Goal: Task Accomplishment & Management: Use online tool/utility

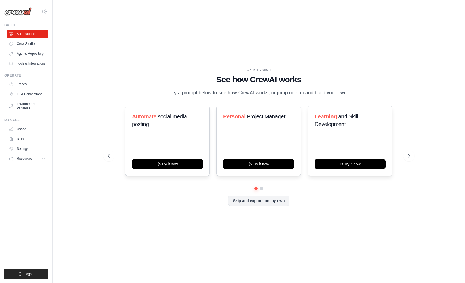
click at [24, 39] on ul "Automations Crew Studio Agents Repository Tools & Integrations" at bounding box center [27, 49] width 41 height 38
click at [25, 43] on link "Crew Studio" at bounding box center [27, 43] width 41 height 9
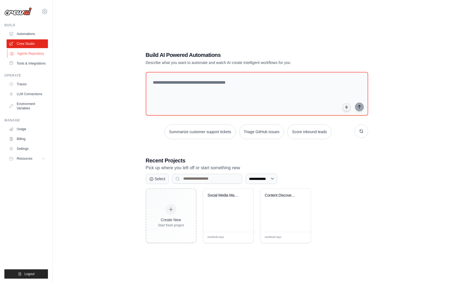
click at [31, 54] on link "Agents Repository" at bounding box center [27, 53] width 41 height 9
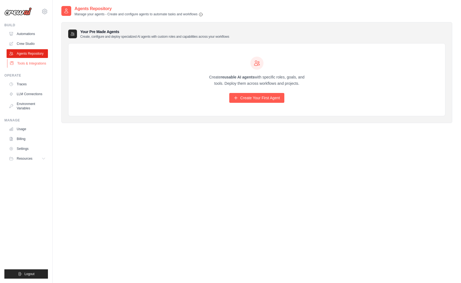
click at [32, 63] on link "Tools & Integrations" at bounding box center [27, 63] width 41 height 9
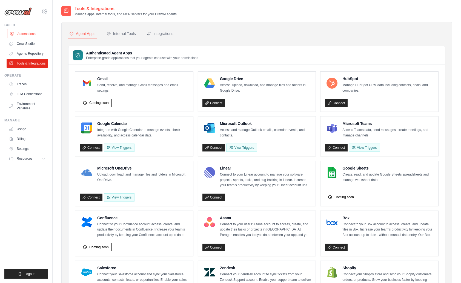
click at [30, 33] on link "Automations" at bounding box center [27, 34] width 41 height 9
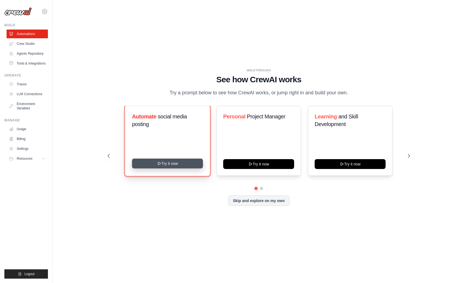
click at [189, 164] on button "Try it now" at bounding box center [167, 164] width 71 height 10
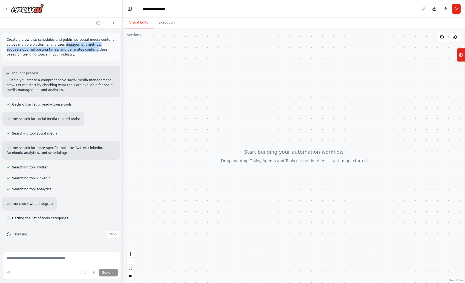
drag, startPoint x: 62, startPoint y: 45, endPoint x: 77, endPoint y: 48, distance: 15.4
click at [78, 47] on p "Create a crew that schedules and publishes social media content across multiple…" at bounding box center [61, 47] width 109 height 20
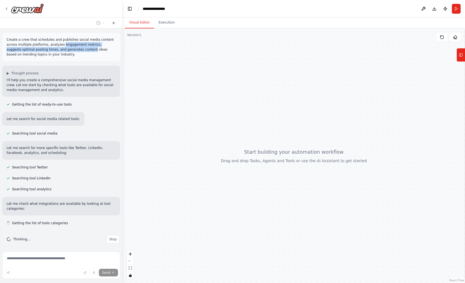
scroll to position [2, 0]
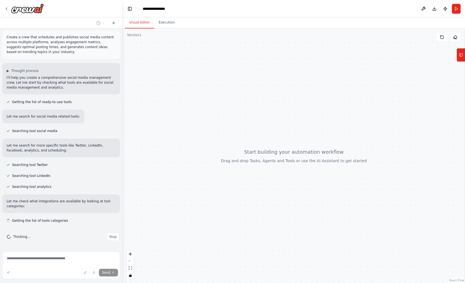
click at [31, 50] on p "Create a crew that schedules and publishes social media content across multiple…" at bounding box center [61, 45] width 109 height 20
drag, startPoint x: 25, startPoint y: 47, endPoint x: 62, endPoint y: 49, distance: 36.7
click at [54, 49] on p "Create a crew that schedules and publishes social media content across multiple…" at bounding box center [61, 45] width 109 height 20
click at [66, 49] on p "Create a crew that schedules and publishes social media content across multiple…" at bounding box center [61, 45] width 109 height 20
drag, startPoint x: 42, startPoint y: 47, endPoint x: 74, endPoint y: 49, distance: 32.1
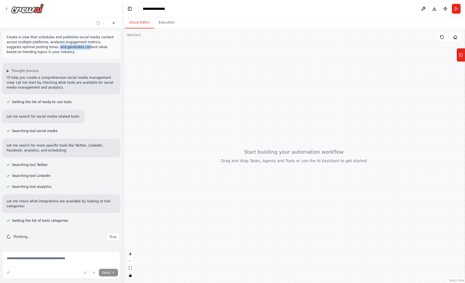
click at [73, 49] on p "Create a crew that schedules and publishes social media content across multiple…" at bounding box center [61, 45] width 109 height 20
click at [84, 49] on p "Create a crew that schedules and publishes social media content across multiple…" at bounding box center [61, 45] width 109 height 20
drag, startPoint x: 9, startPoint y: 53, endPoint x: 51, endPoint y: 53, distance: 42.4
click at [44, 53] on div "Create a crew that schedules and publishes social media content across multiple…" at bounding box center [61, 138] width 122 height 221
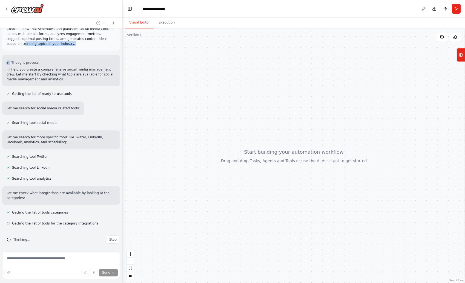
scroll to position [13, 0]
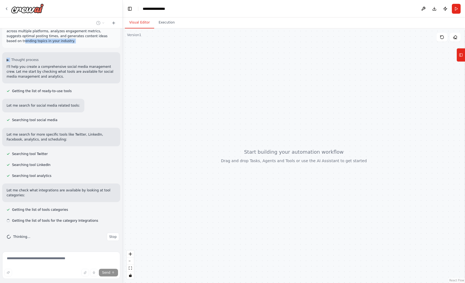
click at [64, 44] on div "Create a crew that schedules and publishes social media content across multiple…" at bounding box center [61, 33] width 118 height 28
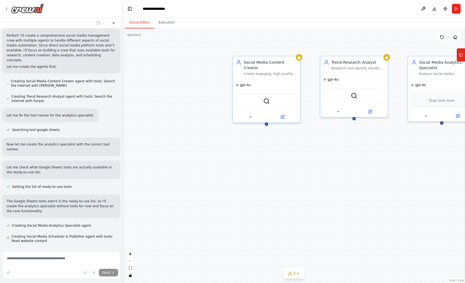
scroll to position [323, 0]
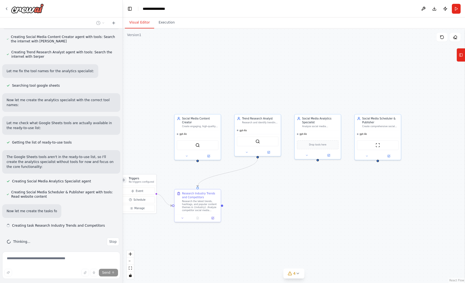
drag, startPoint x: 404, startPoint y: 151, endPoint x: 291, endPoint y: 179, distance: 117.4
click at [291, 179] on div ".deletable-edge-delete-btn { width: 20px; height: 20px; border: 0px solid #ffff…" at bounding box center [294, 155] width 342 height 255
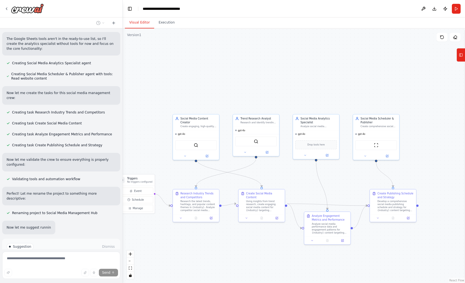
scroll to position [471, 0]
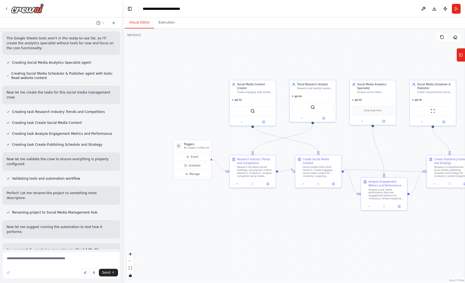
drag, startPoint x: 149, startPoint y: 154, endPoint x: 218, endPoint y: 114, distance: 79.1
click at [218, 114] on div ".deletable-edge-delete-btn { width: 20px; height: 20px; border: 0px solid #ffff…" at bounding box center [294, 155] width 342 height 255
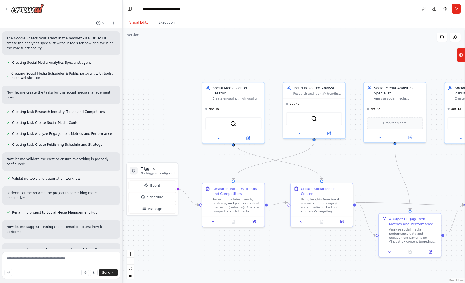
drag, startPoint x: 250, startPoint y: 124, endPoint x: 206, endPoint y: 160, distance: 57.4
click at [206, 160] on div ".deletable-edge-delete-btn { width: 20px; height: 20px; border: 0px solid #ffff…" at bounding box center [294, 155] width 342 height 255
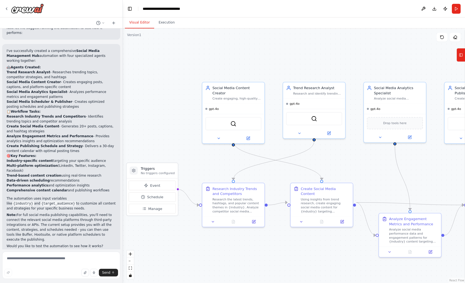
scroll to position [655, 0]
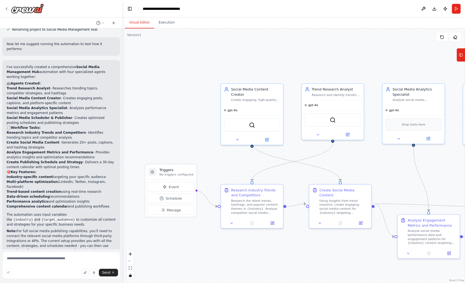
drag, startPoint x: 192, startPoint y: 141, endPoint x: 210, endPoint y: 142, distance: 18.7
click at [210, 142] on div ".deletable-edge-delete-btn { width: 20px; height: 20px; border: 0px solid #ffff…" at bounding box center [294, 155] width 342 height 255
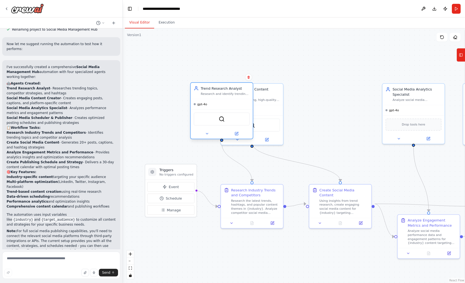
drag, startPoint x: 320, startPoint y: 128, endPoint x: 193, endPoint y: 124, distance: 127.4
click at [193, 124] on div "gpt-4o SerperDevTool" at bounding box center [222, 119] width 62 height 40
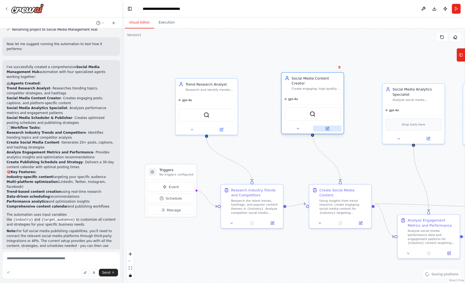
drag, startPoint x: 269, startPoint y: 129, endPoint x: 331, endPoint y: 121, distance: 62.7
click at [331, 124] on div at bounding box center [313, 129] width 62 height 10
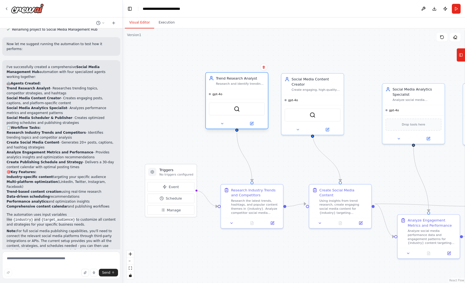
drag, startPoint x: 256, startPoint y: 118, endPoint x: 251, endPoint y: 119, distance: 5.0
click at [251, 119] on div "gpt-4o SerperDevTool" at bounding box center [237, 109] width 62 height 40
click at [240, 106] on div "SerperDevTool" at bounding box center [232, 109] width 56 height 13
click at [231, 79] on div "Trend Research Analyst" at bounding box center [235, 78] width 49 height 5
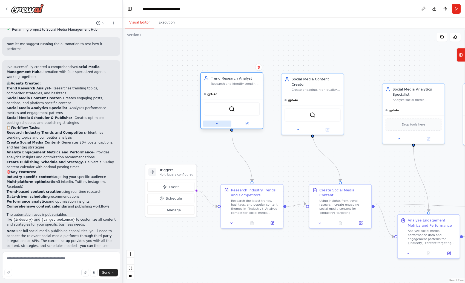
click at [215, 123] on icon at bounding box center [217, 124] width 4 height 4
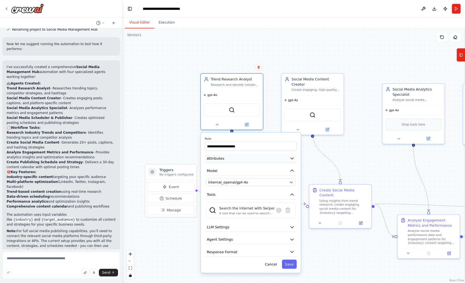
click at [270, 159] on button "Attributes" at bounding box center [251, 158] width 92 height 9
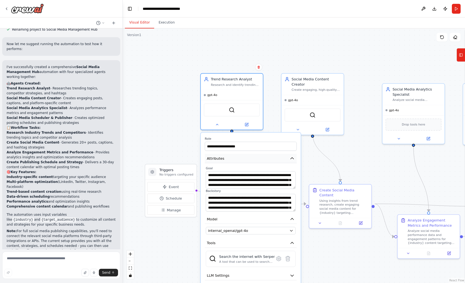
click at [271, 160] on button "Attributes" at bounding box center [251, 158] width 92 height 9
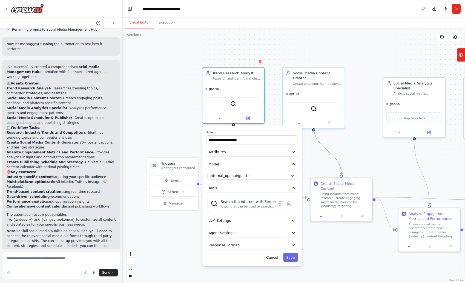
drag, startPoint x: 332, startPoint y: 164, endPoint x: 336, endPoint y: 136, distance: 28.5
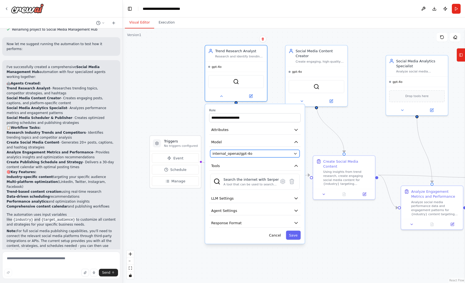
click at [286, 153] on div "internal_openai/gpt-4o" at bounding box center [252, 153] width 79 height 5
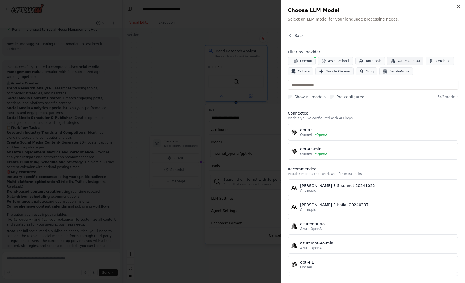
click at [411, 63] on span "Azure OpenAI" at bounding box center [408, 61] width 22 height 4
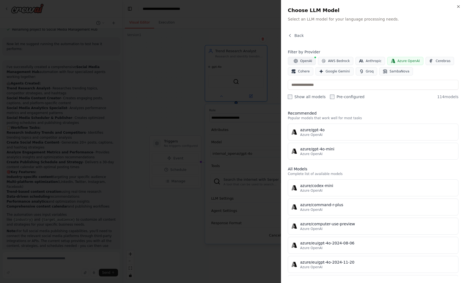
click at [301, 62] on span "OpenAI" at bounding box center [306, 61] width 12 height 4
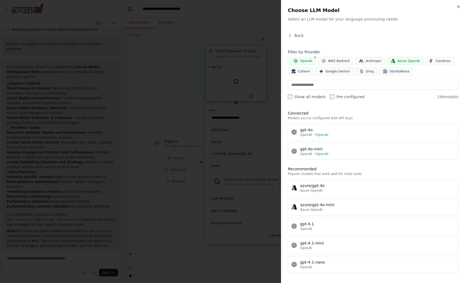
click at [409, 63] on span "Azure OpenAI" at bounding box center [408, 61] width 22 height 4
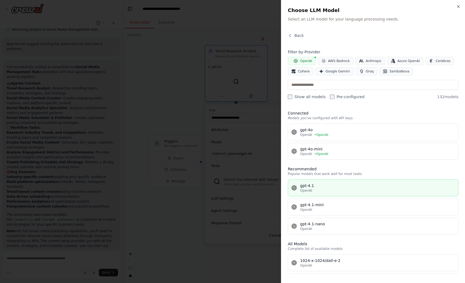
click at [345, 190] on div "OpenAI" at bounding box center [377, 191] width 155 height 4
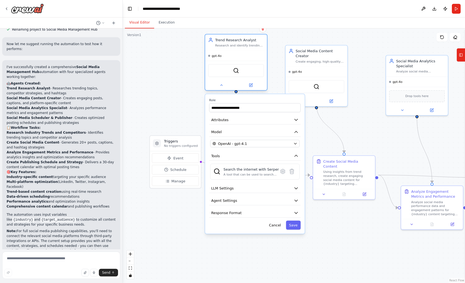
drag, startPoint x: 253, startPoint y: 60, endPoint x: 251, endPoint y: 50, distance: 9.7
click at [251, 51] on div "gpt-4o SerperDevTool" at bounding box center [236, 71] width 62 height 40
click at [251, 173] on div "A tool that can be used to search the internet with a search_query. Supports di…" at bounding box center [250, 175] width 55 height 4
click at [283, 171] on icon at bounding box center [283, 172] width 2 height 2
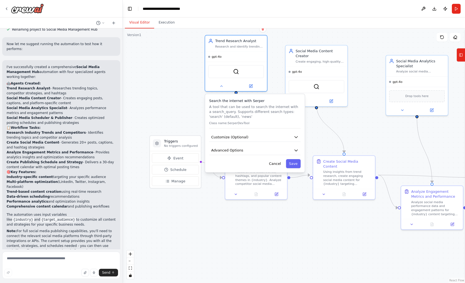
click at [272, 142] on div "Search the internet with Serper A tool that can be used to search the internet …" at bounding box center [254, 133] width 99 height 78
click at [272, 138] on button "Customize (Optional)" at bounding box center [254, 137] width 91 height 9
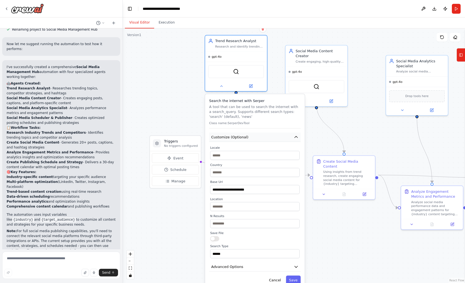
click at [272, 138] on button "Customize (Optional)" at bounding box center [254, 137] width 91 height 9
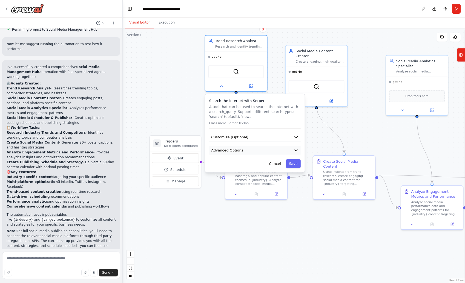
click at [266, 150] on button "Advanced Options" at bounding box center [254, 150] width 91 height 9
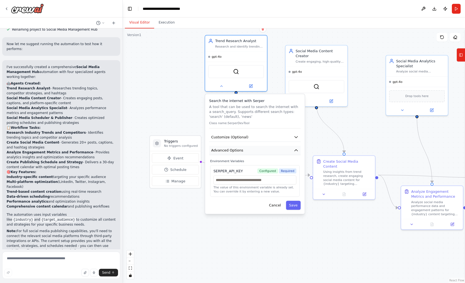
click at [266, 150] on button "Advanced Options" at bounding box center [254, 150] width 91 height 9
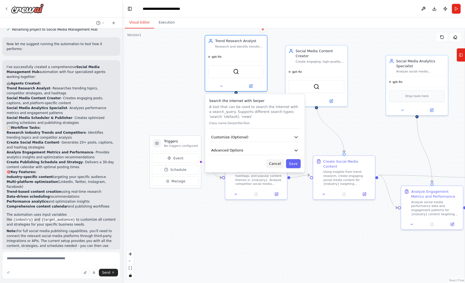
click at [271, 163] on button "Cancel" at bounding box center [275, 163] width 18 height 9
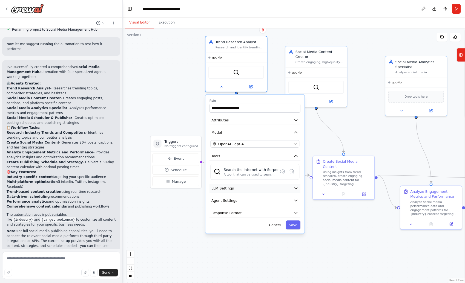
click at [264, 188] on button "LLM Settings" at bounding box center [254, 188] width 91 height 9
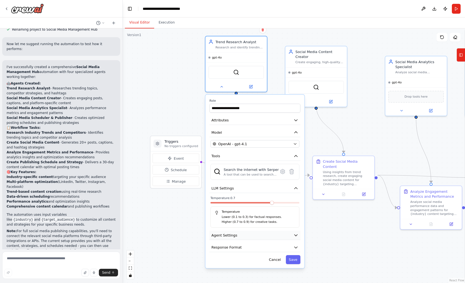
click at [267, 232] on button "Agent Settings" at bounding box center [254, 235] width 91 height 9
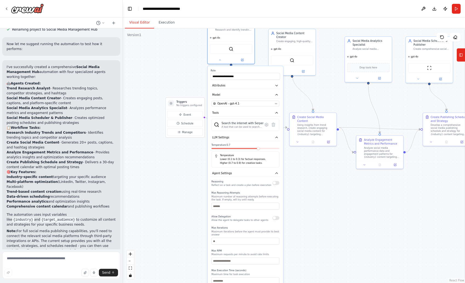
drag, startPoint x: 319, startPoint y: 243, endPoint x: 286, endPoint y: 193, distance: 59.5
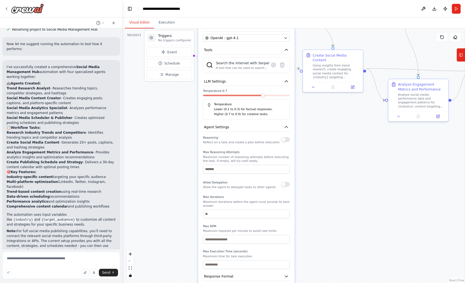
drag, startPoint x: 322, startPoint y: 228, endPoint x: 323, endPoint y: 178, distance: 49.6
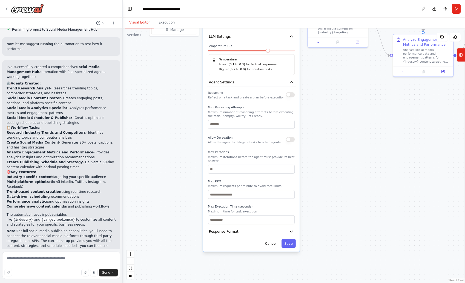
drag, startPoint x: 306, startPoint y: 198, endPoint x: 312, endPoint y: 166, distance: 32.9
click at [277, 82] on button "Agent Settings" at bounding box center [251, 82] width 89 height 9
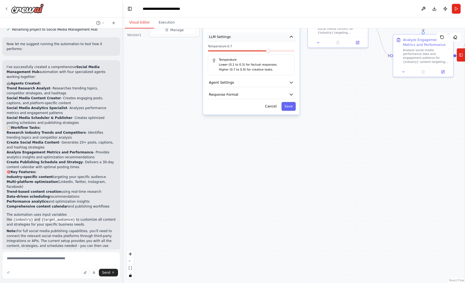
click at [284, 33] on button "LLM Settings" at bounding box center [251, 36] width 89 height 9
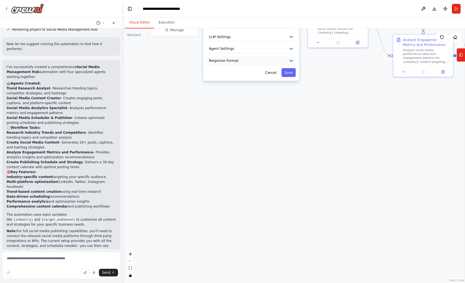
click at [280, 59] on button "Response Format" at bounding box center [251, 60] width 89 height 9
click at [280, 61] on button "Response Format" at bounding box center [251, 60] width 89 height 9
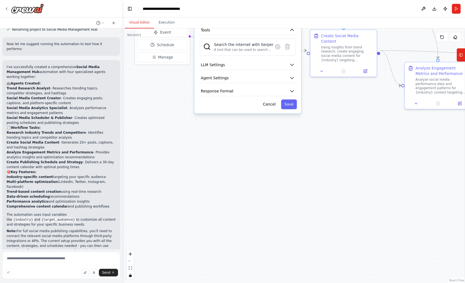
drag, startPoint x: 297, startPoint y: 100, endPoint x: 291, endPoint y: 191, distance: 91.7
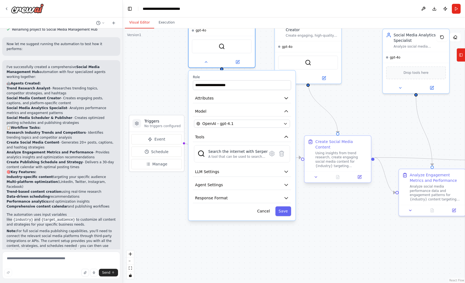
drag, startPoint x: 312, startPoint y: 136, endPoint x: 311, endPoint y: 177, distance: 41.6
click at [284, 213] on button "Save" at bounding box center [283, 212] width 16 height 10
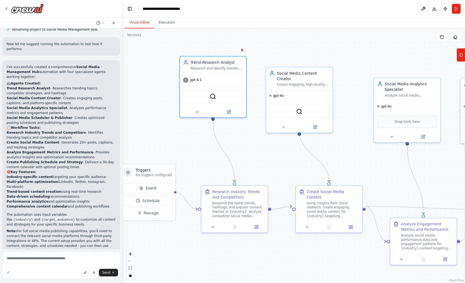
drag, startPoint x: 268, startPoint y: 113, endPoint x: 258, endPoint y: 165, distance: 52.9
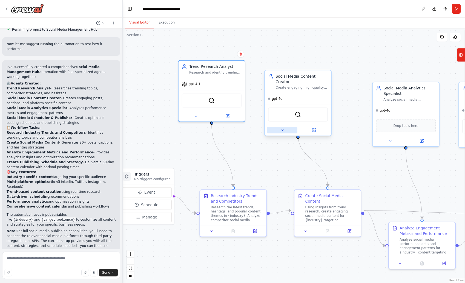
click at [284, 127] on button at bounding box center [282, 130] width 30 height 7
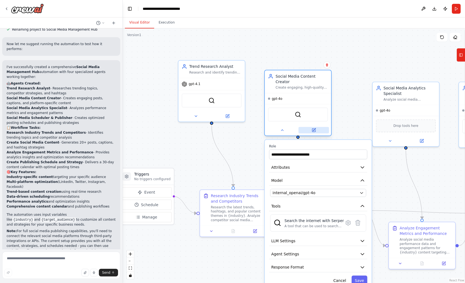
click at [312, 128] on icon at bounding box center [314, 130] width 4 height 4
click at [313, 163] on button "Attributes" at bounding box center [318, 168] width 98 height 10
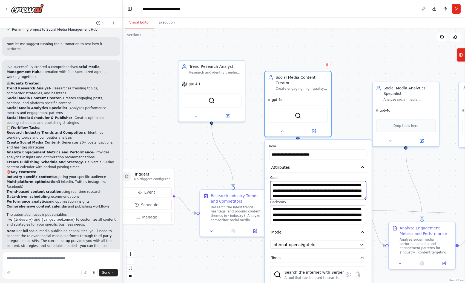
click at [342, 181] on textarea "**********" at bounding box center [318, 190] width 96 height 19
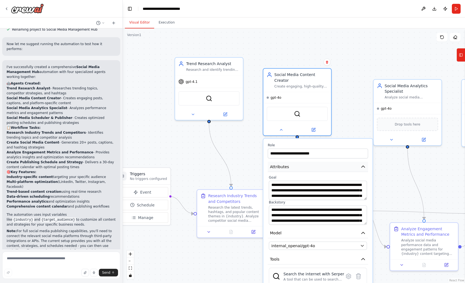
click at [345, 162] on button "Attributes" at bounding box center [318, 167] width 100 height 10
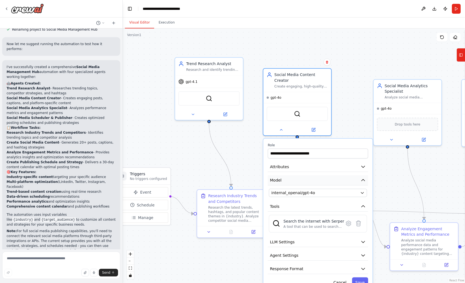
click at [317, 176] on button "Model" at bounding box center [318, 181] width 100 height 10
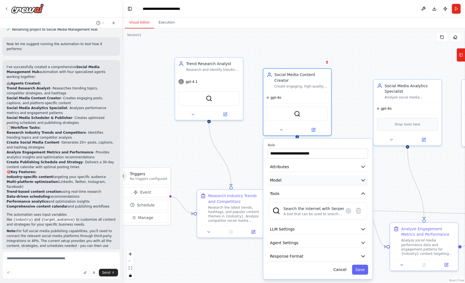
click at [317, 176] on button "Model" at bounding box center [318, 181] width 100 height 10
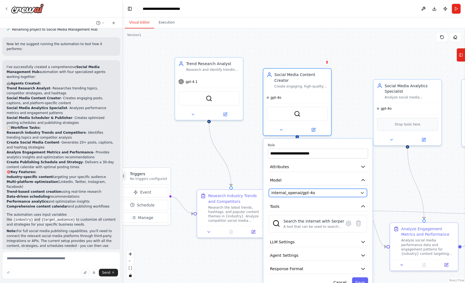
click at [312, 190] on span "internal_openai/gpt-4o" at bounding box center [293, 192] width 44 height 5
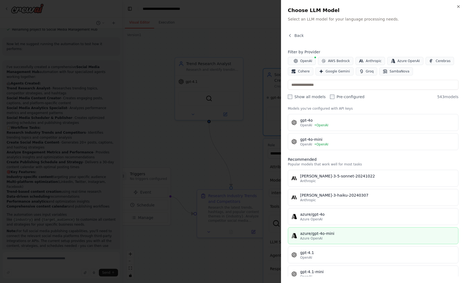
scroll to position [10, 0]
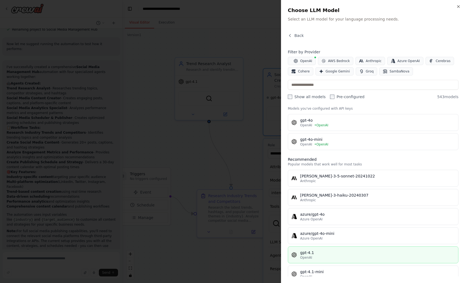
click at [329, 253] on div "gpt-4.1" at bounding box center [377, 252] width 155 height 5
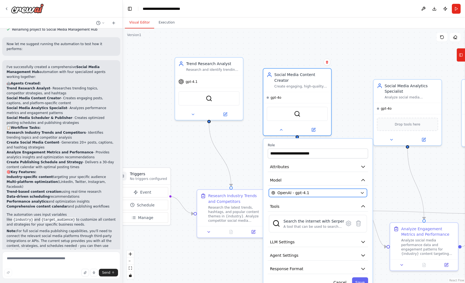
click at [321, 190] on div "OpenAI - gpt-4.1" at bounding box center [314, 192] width 87 height 5
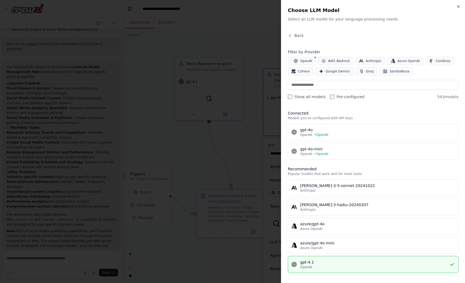
click at [269, 186] on div at bounding box center [232, 141] width 465 height 283
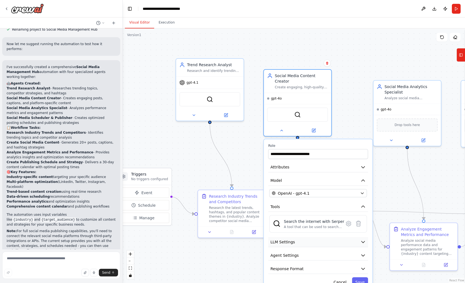
click at [349, 237] on button "LLM Settings" at bounding box center [318, 242] width 100 height 10
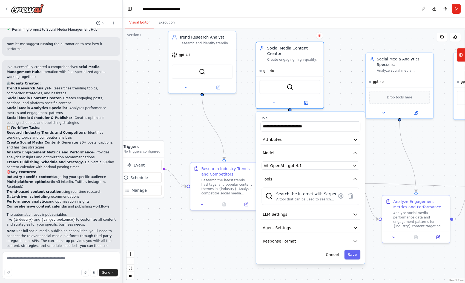
drag, startPoint x: 395, startPoint y: 183, endPoint x: 386, endPoint y: 149, distance: 34.8
click at [386, 149] on div ".deletable-edge-delete-btn { width: 20px; height: 20px; border: 0px solid #ffff…" at bounding box center [294, 155] width 342 height 255
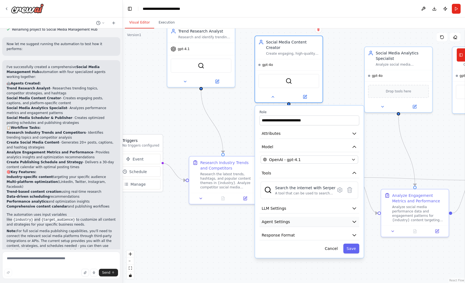
click at [340, 218] on button "Agent Settings" at bounding box center [309, 222] width 100 height 10
click at [348, 231] on button "Response Format" at bounding box center [309, 236] width 100 height 10
click at [354, 244] on button "Save" at bounding box center [351, 249] width 16 height 10
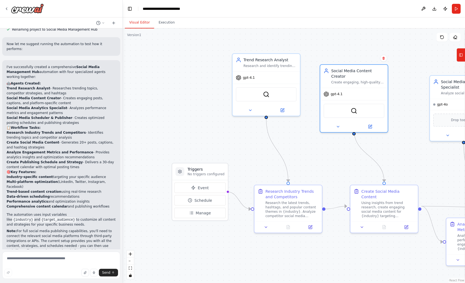
drag, startPoint x: 265, startPoint y: 132, endPoint x: 329, endPoint y: 160, distance: 69.8
click at [329, 160] on div ".deletable-edge-delete-btn { width: 20px; height: 20px; border: 0px solid #ffff…" at bounding box center [294, 155] width 342 height 255
click at [289, 197] on div "Research Industry Trends and Competitors" at bounding box center [291, 193] width 53 height 11
click at [291, 198] on div "Research Industry Trends and Competitors" at bounding box center [291, 193] width 53 height 11
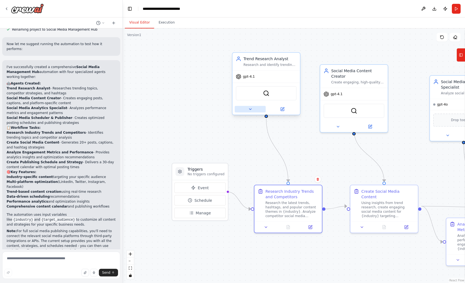
click at [246, 107] on button at bounding box center [250, 109] width 31 height 7
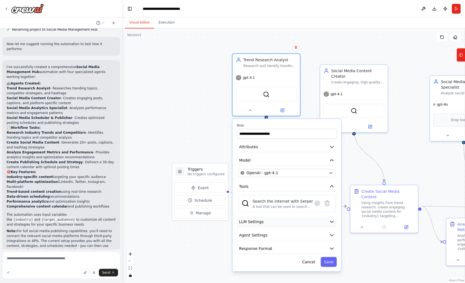
click at [276, 223] on button "LLM Settings" at bounding box center [287, 222] width 100 height 10
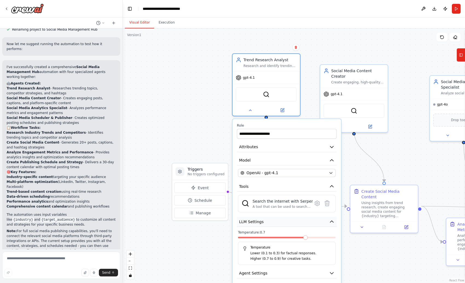
click at [276, 223] on button "LLM Settings" at bounding box center [287, 222] width 100 height 10
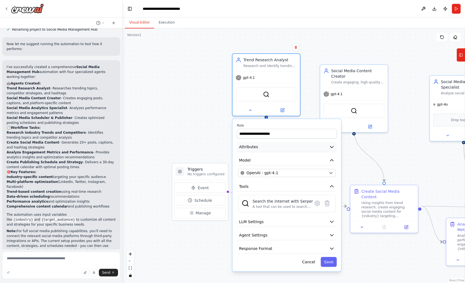
click at [265, 146] on button "Attributes" at bounding box center [287, 147] width 100 height 10
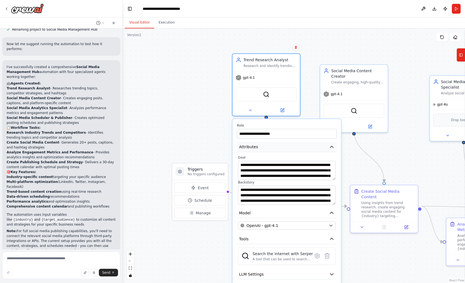
click at [265, 146] on button "Attributes" at bounding box center [287, 147] width 100 height 10
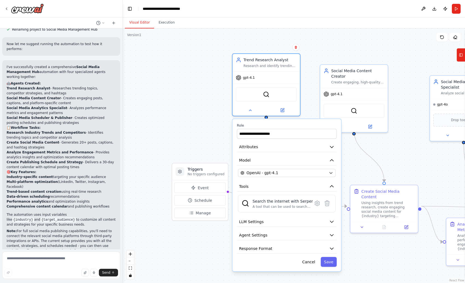
click at [209, 113] on div ".deletable-edge-delete-btn { width: 20px; height: 20px; border: 0px solid #ffff…" at bounding box center [294, 155] width 342 height 255
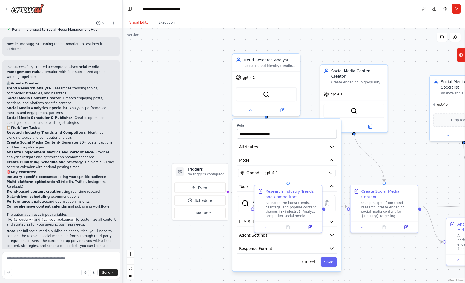
click at [209, 122] on div ".deletable-edge-delete-btn { width: 20px; height: 20px; border: 0px solid #ffff…" at bounding box center [294, 155] width 342 height 255
click at [307, 259] on button "Cancel" at bounding box center [309, 262] width 20 height 10
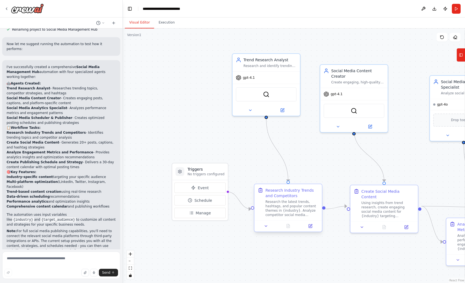
click at [284, 205] on div "Research the latest trends, hashtags, and popular content themes in {industry}.…" at bounding box center [291, 209] width 53 height 18
click at [264, 230] on div at bounding box center [287, 226] width 67 height 11
click at [266, 228] on icon at bounding box center [266, 226] width 4 height 4
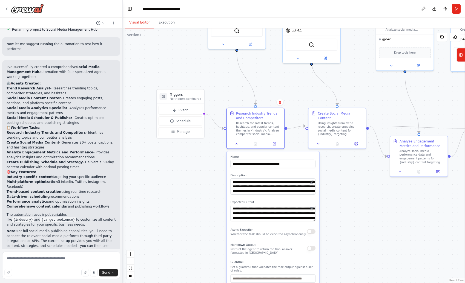
drag, startPoint x: 241, startPoint y: 254, endPoint x: 211, endPoint y: 171, distance: 88.0
click at [211, 171] on div ".deletable-edge-delete-btn { width: 20px; height: 20px; border: 0px solid #ffff…" at bounding box center [294, 155] width 342 height 255
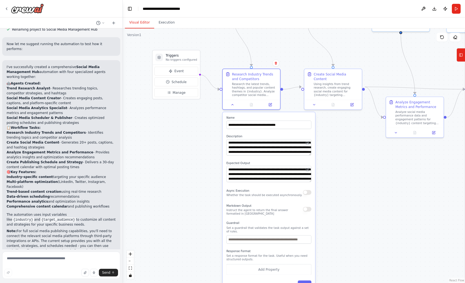
drag, startPoint x: 211, startPoint y: 223, endPoint x: 207, endPoint y: 183, distance: 39.6
click at [207, 183] on div ".deletable-edge-delete-btn { width: 20px; height: 20px; border: 0px solid #ffff…" at bounding box center [294, 155] width 342 height 255
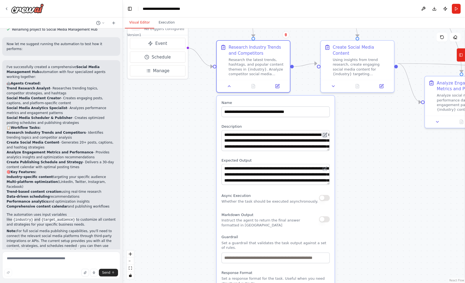
click at [323, 137] on icon at bounding box center [325, 136] width 4 height 4
click at [325, 134] on icon at bounding box center [325, 134] width 3 height 3
click at [325, 137] on icon at bounding box center [325, 136] width 4 height 4
click at [321, 144] on textarea "**********" at bounding box center [276, 140] width 108 height 21
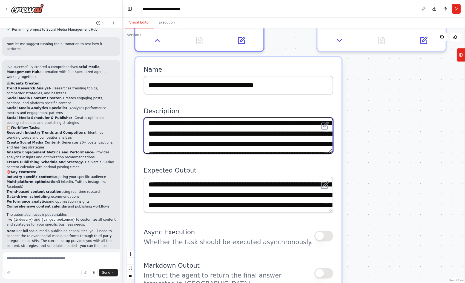
scroll to position [0, 0]
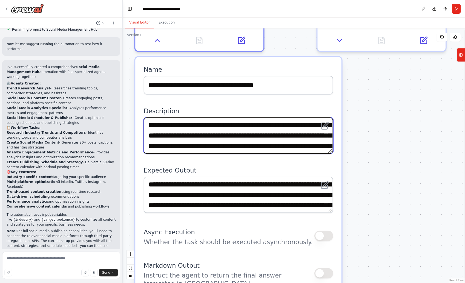
click at [331, 151] on textarea "**********" at bounding box center [239, 135] width 190 height 36
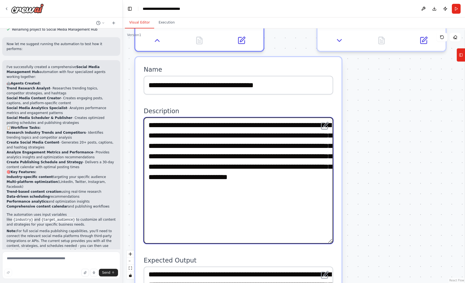
drag, startPoint x: 331, startPoint y: 151, endPoint x: 348, endPoint y: 242, distance: 92.0
click at [348, 242] on div ".deletable-edge-delete-btn { width: 20px; height: 20px; border: 0px solid #ffff…" at bounding box center [294, 155] width 342 height 255
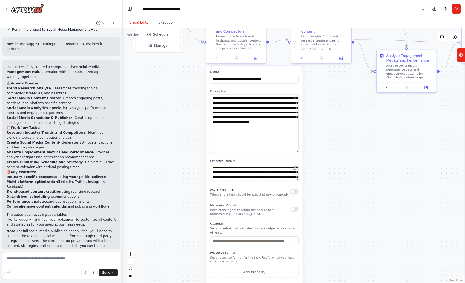
drag, startPoint x: 334, startPoint y: 228, endPoint x: 328, endPoint y: 164, distance: 64.1
click at [328, 164] on div ".deletable-edge-delete-btn { width: 20px; height: 20px; border: 0px solid #ffff…" at bounding box center [294, 155] width 342 height 255
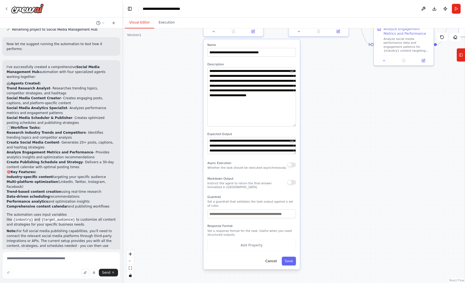
drag, startPoint x: 320, startPoint y: 201, endPoint x: 319, endPoint y: 185, distance: 15.4
click at [319, 185] on div ".deletable-edge-delete-btn { width: 20px; height: 20px; border: 0px solid #ffff…" at bounding box center [294, 155] width 342 height 255
drag, startPoint x: 209, startPoint y: 145, endPoint x: 246, endPoint y: 146, distance: 36.7
click at [246, 146] on textarea "**********" at bounding box center [251, 145] width 88 height 17
drag, startPoint x: 269, startPoint y: 147, endPoint x: 273, endPoint y: 148, distance: 4.4
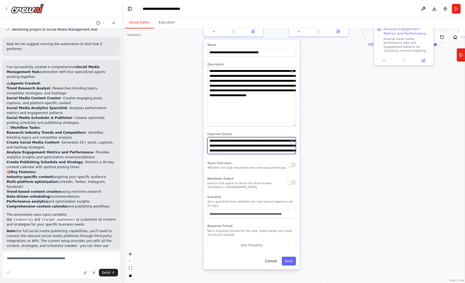
click at [270, 147] on textarea "**********" at bounding box center [251, 145] width 88 height 17
drag, startPoint x: 226, startPoint y: 150, endPoint x: 262, endPoint y: 152, distance: 36.8
click at [258, 153] on textarea "**********" at bounding box center [251, 145] width 88 height 17
click at [271, 149] on textarea "**********" at bounding box center [251, 145] width 88 height 17
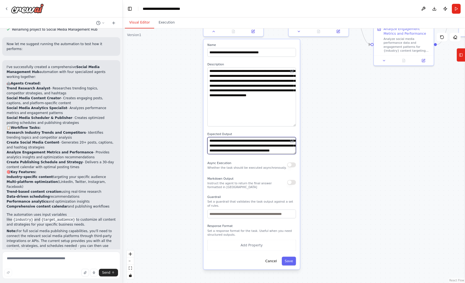
scroll to position [22, 0]
drag, startPoint x: 271, startPoint y: 150, endPoint x: 266, endPoint y: 165, distance: 15.5
click at [266, 165] on div "**********" at bounding box center [251, 154] width 96 height 231
click at [262, 159] on div "**********" at bounding box center [251, 154] width 96 height 231
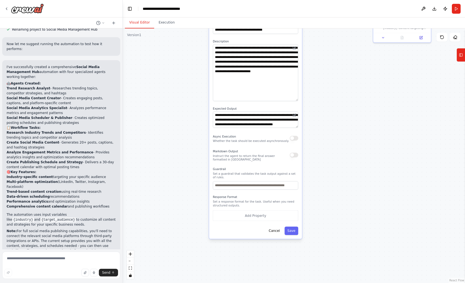
drag, startPoint x: 326, startPoint y: 190, endPoint x: 329, endPoint y: 159, distance: 30.6
click at [329, 160] on div ".deletable-edge-delete-btn { width: 20px; height: 20px; border: 0px solid #ffff…" at bounding box center [294, 155] width 342 height 255
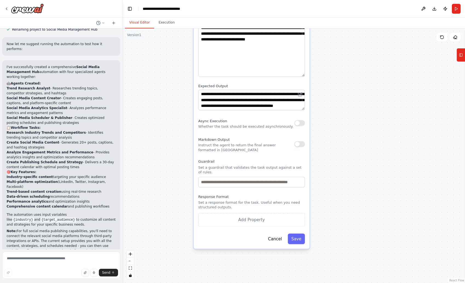
drag, startPoint x: 327, startPoint y: 176, endPoint x: 326, endPoint y: 169, distance: 7.5
click at [326, 169] on div ".deletable-edge-delete-btn { width: 20px; height: 20px; border: 0px solid #ffff…" at bounding box center [294, 155] width 342 height 255
click at [269, 183] on input "text" at bounding box center [251, 182] width 107 height 10
click at [336, 184] on div ".deletable-edge-delete-btn { width: 20px; height: 20px; border: 0px solid #ffff…" at bounding box center [294, 155] width 342 height 255
click at [294, 238] on button "Save" at bounding box center [296, 239] width 17 height 10
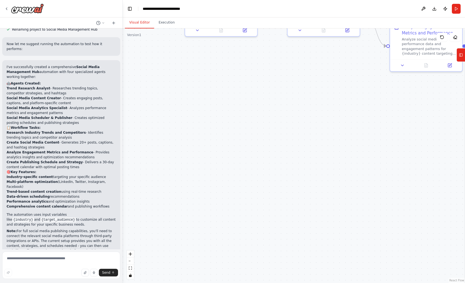
drag, startPoint x: 319, startPoint y: 158, endPoint x: 310, endPoint y: 230, distance: 72.8
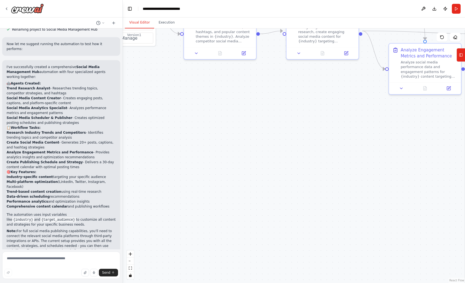
drag, startPoint x: 288, startPoint y: 140, endPoint x: 283, endPoint y: 228, distance: 88.1
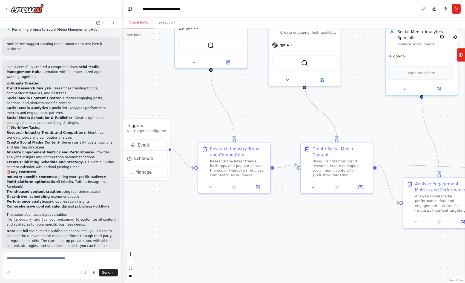
drag, startPoint x: 264, startPoint y: 154, endPoint x: 281, endPoint y: 227, distance: 75.2
click at [281, 227] on div ".deletable-edge-delete-btn { width: 20px; height: 20px; border: 0px solid #ffff…" at bounding box center [294, 155] width 342 height 255
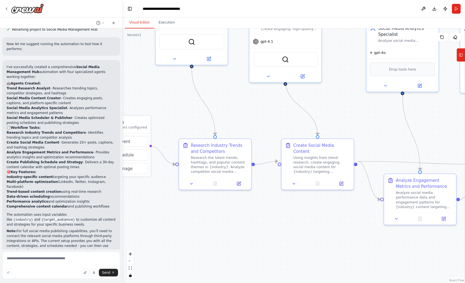
drag, startPoint x: 274, startPoint y: 121, endPoint x: 256, endPoint y: 109, distance: 21.4
click at [256, 109] on div ".deletable-edge-delete-btn { width: 20px; height: 20px; border: 0px solid #ffff…" at bounding box center [294, 155] width 342 height 255
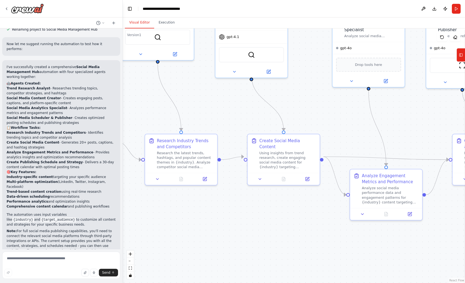
drag, startPoint x: 272, startPoint y: 130, endPoint x: 239, endPoint y: 125, distance: 34.3
click at [239, 125] on div ".deletable-edge-delete-btn { width: 20px; height: 20px; border: 0px solid #ffff…" at bounding box center [294, 155] width 342 height 255
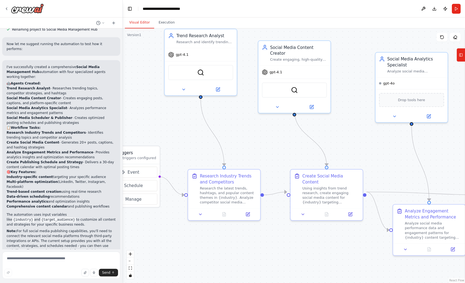
drag, startPoint x: 313, startPoint y: 109, endPoint x: 356, endPoint y: 145, distance: 55.6
click at [356, 145] on div ".deletable-edge-delete-btn { width: 20px; height: 20px; border: 0px solid #ffff…" at bounding box center [294, 155] width 342 height 255
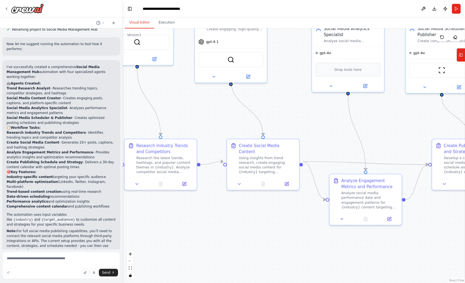
drag, startPoint x: 400, startPoint y: 166, endPoint x: 337, endPoint y: 135, distance: 70.4
click at [337, 135] on div ".deletable-edge-delete-btn { width: 20px; height: 20px; border: 0px solid #ffff…" at bounding box center [294, 155] width 342 height 255
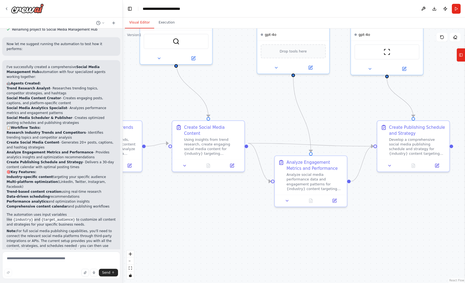
drag, startPoint x: 321, startPoint y: 145, endPoint x: 258, endPoint y: 125, distance: 66.3
click at [258, 125] on div ".deletable-edge-delete-btn { width: 20px; height: 20px; border: 0px solid #ffff…" at bounding box center [294, 155] width 342 height 255
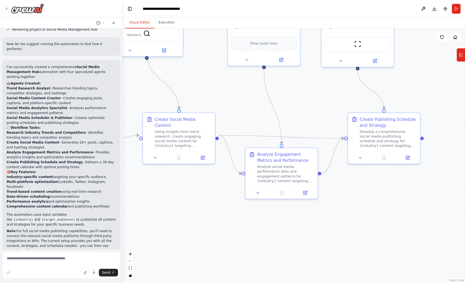
drag, startPoint x: 267, startPoint y: 128, endPoint x: 240, endPoint y: 121, distance: 28.1
click at [238, 119] on div ".deletable-edge-delete-btn { width: 20px; height: 20px; border: 0px solid #ffff…" at bounding box center [294, 155] width 342 height 255
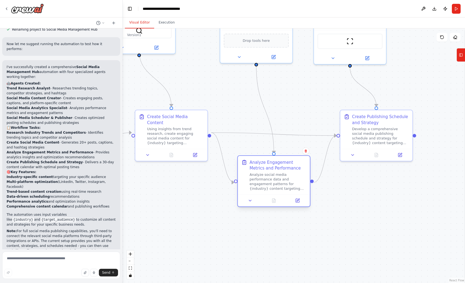
drag, startPoint x: 284, startPoint y: 172, endPoint x: 282, endPoint y: 183, distance: 11.2
click at [282, 183] on div "Analyze social media performance data and engagement patterns for {industry} co…" at bounding box center [277, 182] width 57 height 19
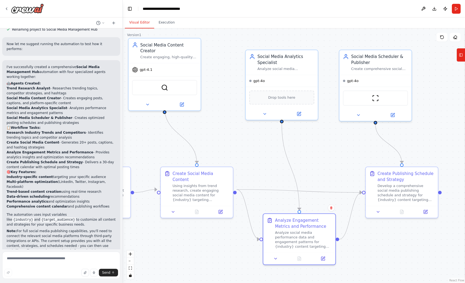
drag, startPoint x: 304, startPoint y: 118, endPoint x: 329, endPoint y: 170, distance: 57.1
click at [329, 170] on div ".deletable-edge-delete-btn { width: 20px; height: 20px; border: 0px solid #ffff…" at bounding box center [294, 155] width 342 height 255
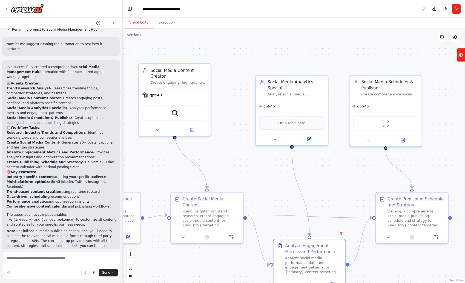
drag, startPoint x: 312, startPoint y: 148, endPoint x: 322, endPoint y: 174, distance: 27.4
click at [322, 174] on div ".deletable-edge-delete-btn { width: 20px; height: 20px; border: 0px solid #ffff…" at bounding box center [294, 155] width 342 height 255
click at [293, 109] on div "gpt-4o" at bounding box center [292, 105] width 72 height 12
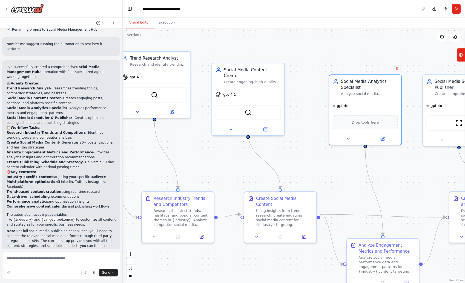
drag, startPoint x: 231, startPoint y: 112, endPoint x: 304, endPoint y: 111, distance: 73.4
click at [304, 111] on div ".deletable-edge-delete-btn { width: 20px; height: 20px; border: 0px solid #ffff…" at bounding box center [294, 155] width 342 height 255
click at [241, 89] on div "gpt-4.1" at bounding box center [248, 93] width 72 height 13
click at [283, 212] on div "Using insights from trend research, create engaging social media content for {i…" at bounding box center [284, 217] width 57 height 19
click at [254, 232] on button at bounding box center [257, 235] width 20 height 7
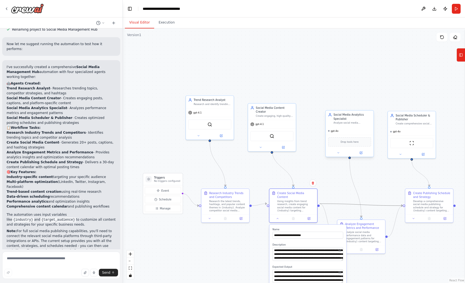
drag, startPoint x: 345, startPoint y: 203, endPoint x: 326, endPoint y: 153, distance: 52.9
click at [326, 153] on div ".deletable-edge-delete-btn { width: 20px; height: 20px; border: 0px solid #ffff…" at bounding box center [245, 182] width 243 height 181
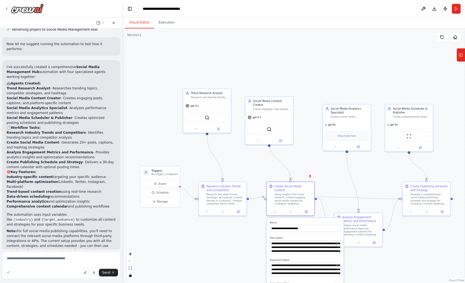
drag, startPoint x: 311, startPoint y: 160, endPoint x: 296, endPoint y: 121, distance: 42.0
click at [296, 122] on div ".deletable-edge-delete-btn { width: 20px; height: 20px; border: 0px solid #ffff…" at bounding box center [294, 155] width 342 height 255
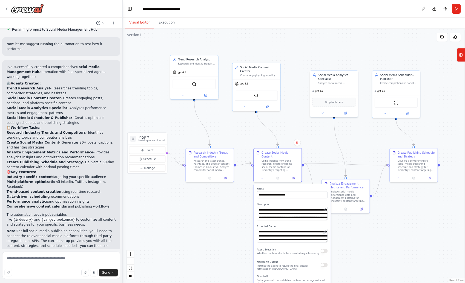
click at [249, 225] on div ".deletable-edge-delete-btn { width: 20px; height: 20px; border: 0px solid #ffff…" at bounding box center [294, 155] width 342 height 255
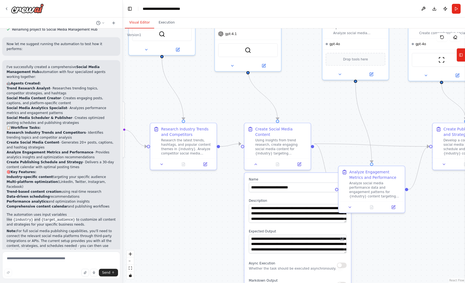
click at [228, 210] on div ".deletable-edge-delete-btn { width: 20px; height: 20px; border: 0px solid #ffff…" at bounding box center [294, 155] width 342 height 255
drag, startPoint x: 229, startPoint y: 100, endPoint x: 251, endPoint y: 172, distance: 75.2
click at [251, 172] on div ".deletable-edge-delete-btn { width: 20px; height: 20px; border: 0px solid #ffff…" at bounding box center [294, 155] width 342 height 255
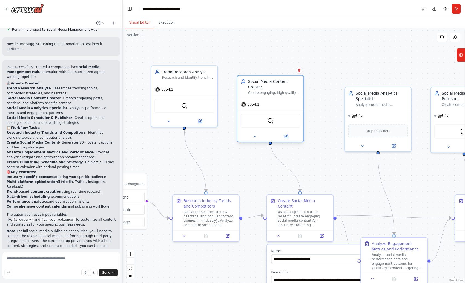
click at [266, 99] on div "gpt-4.1" at bounding box center [270, 105] width 66 height 12
click at [260, 133] on button at bounding box center [255, 136] width 30 height 7
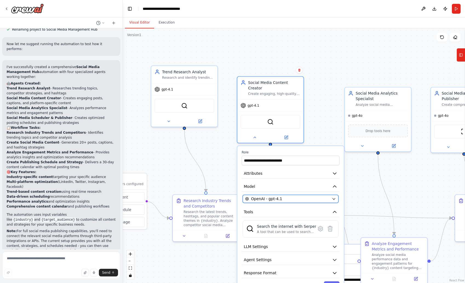
click at [289, 197] on div "OpenAI - gpt-4.1" at bounding box center [287, 199] width 84 height 5
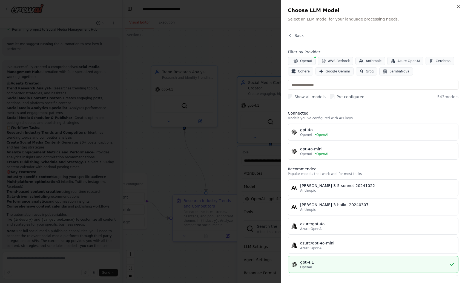
click at [293, 96] on label "Show all models" at bounding box center [307, 96] width 38 height 5
click at [333, 99] on label "Pre-configured" at bounding box center [347, 96] width 35 height 5
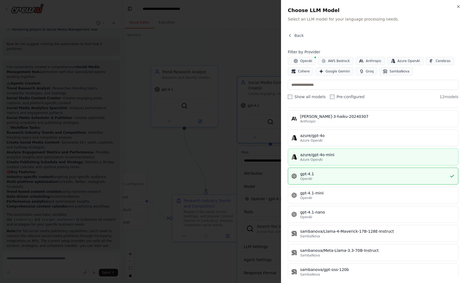
scroll to position [40, 0]
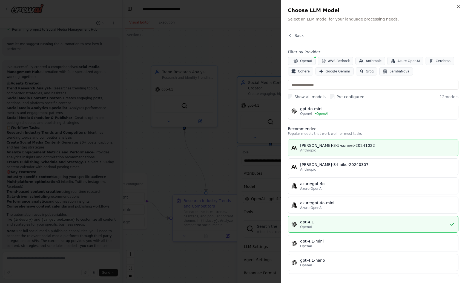
click at [343, 146] on div "claude-3-5-sonnet-20241022" at bounding box center [377, 145] width 155 height 5
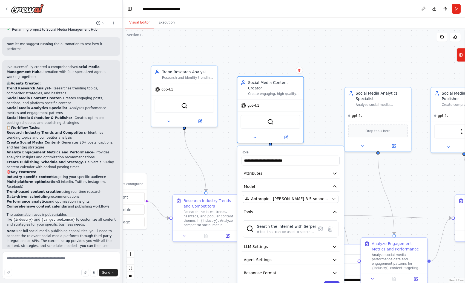
click at [334, 282] on button "Save" at bounding box center [332, 287] width 16 height 10
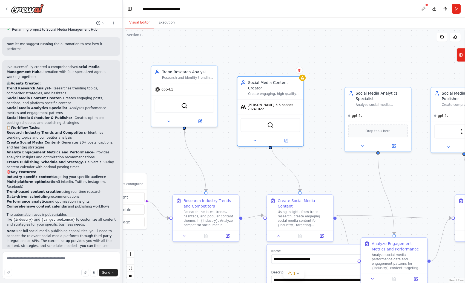
click at [321, 153] on div ".deletable-edge-delete-btn { width: 20px; height: 20px; border: 0px solid #ffff…" at bounding box center [294, 155] width 342 height 255
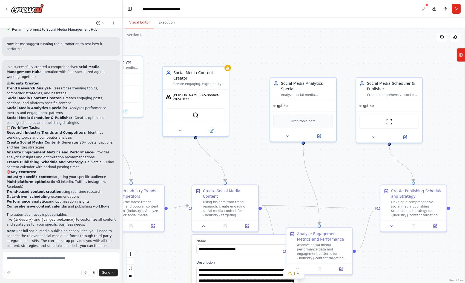
drag, startPoint x: 334, startPoint y: 173, endPoint x: 242, endPoint y: 160, distance: 92.3
click at [242, 160] on div ".deletable-edge-delete-btn { width: 20px; height: 20px; border: 0px solid #ffff…" at bounding box center [294, 155] width 342 height 255
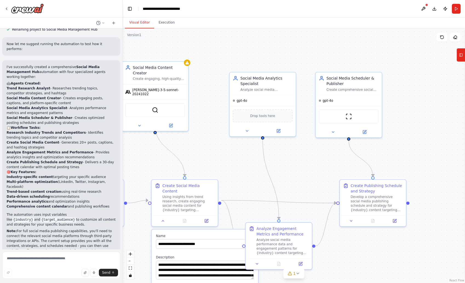
drag, startPoint x: 317, startPoint y: 157, endPoint x: 286, endPoint y: 139, distance: 35.8
click at [293, 154] on div ".deletable-edge-delete-btn { width: 20px; height: 20px; border: 0px solid #ffff…" at bounding box center [294, 155] width 342 height 255
click at [255, 103] on div "gpt-4o" at bounding box center [262, 99] width 66 height 11
click at [244, 128] on button at bounding box center [246, 130] width 30 height 7
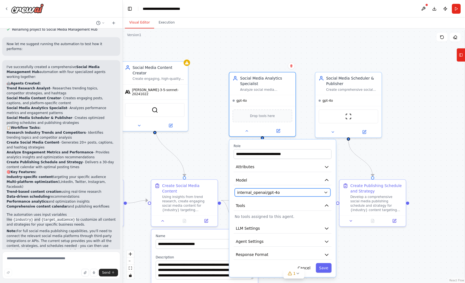
click at [282, 193] on div "internal_openai/gpt-4o" at bounding box center [279, 192] width 84 height 5
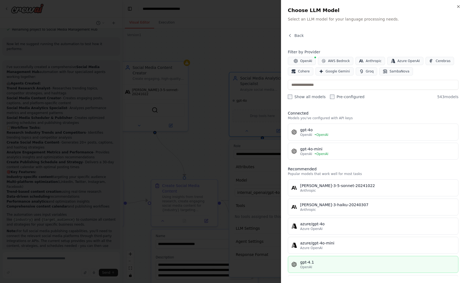
click at [323, 265] on div "gpt-4.1" at bounding box center [377, 262] width 155 height 5
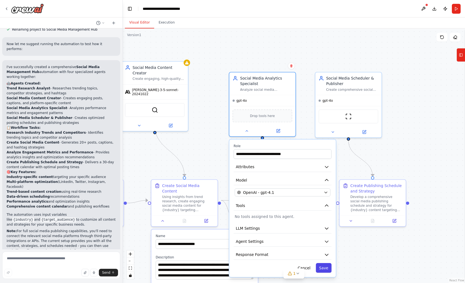
click at [327, 270] on button "Save" at bounding box center [324, 268] width 16 height 10
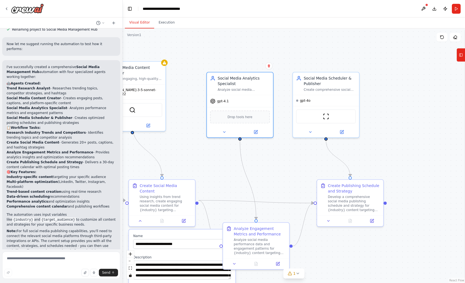
drag, startPoint x: 313, startPoint y: 172, endPoint x: 291, endPoint y: 172, distance: 22.5
click at [291, 172] on div ".deletable-edge-delete-btn { width: 20px; height: 20px; border: 0px solid #ffff…" at bounding box center [294, 155] width 342 height 255
click at [317, 98] on div "gpt-4o" at bounding box center [326, 99] width 66 height 11
click at [312, 130] on icon at bounding box center [310, 131] width 4 height 4
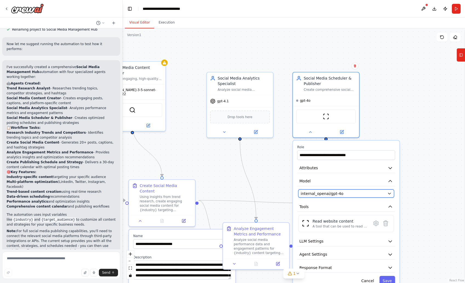
click at [331, 193] on span "internal_openai/gpt-4o" at bounding box center [322, 193] width 43 height 5
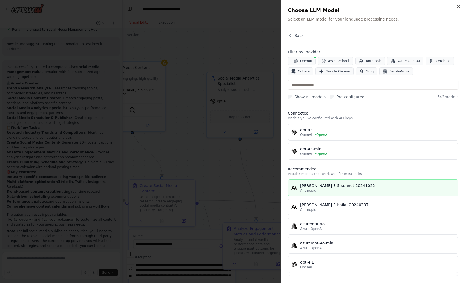
click at [334, 188] on div "claude-3-5-sonnet-20241022" at bounding box center [377, 185] width 155 height 5
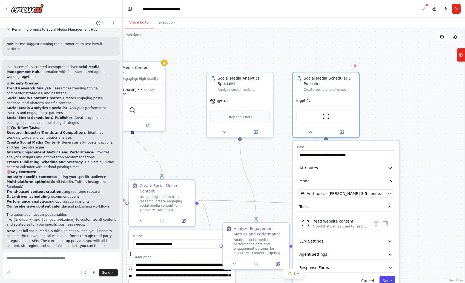
click at [390, 279] on button "Save" at bounding box center [387, 281] width 16 height 10
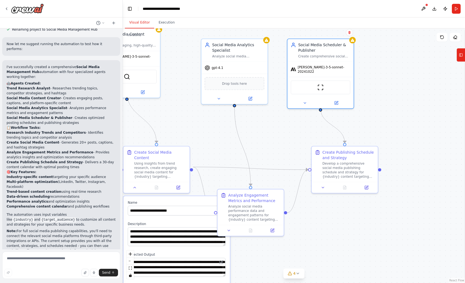
drag, startPoint x: 410, startPoint y: 186, endPoint x: 404, endPoint y: 153, distance: 34.1
click at [404, 153] on div ".deletable-edge-delete-btn { width: 20px; height: 20px; border: 0px solid #ffff…" at bounding box center [294, 155] width 342 height 255
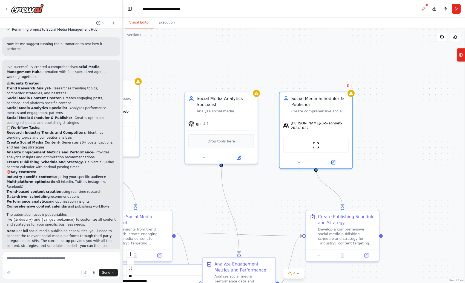
drag, startPoint x: 403, startPoint y: 149, endPoint x: 410, endPoint y: 226, distance: 77.3
click at [410, 225] on div ".deletable-edge-delete-btn { width: 20px; height: 20px; border: 0px solid #ffff…" at bounding box center [294, 155] width 342 height 255
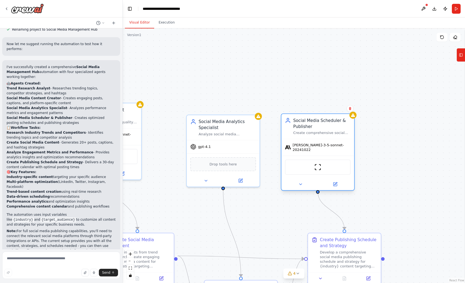
click at [317, 145] on span "claude-3-5-sonnet-20241022" at bounding box center [322, 148] width 58 height 10
click at [300, 183] on icon at bounding box center [300, 184] width 5 height 5
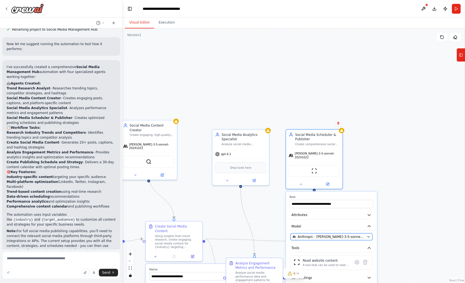
click at [322, 235] on span "Anthropic - claude-3-5-sonnet-20241022" at bounding box center [331, 237] width 67 height 5
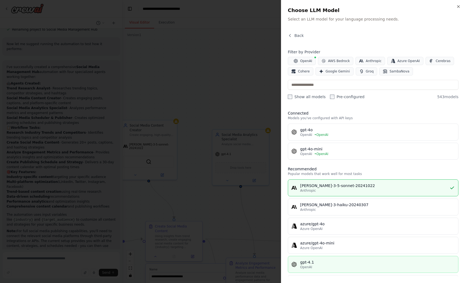
click at [329, 263] on div "gpt-4.1" at bounding box center [377, 262] width 155 height 5
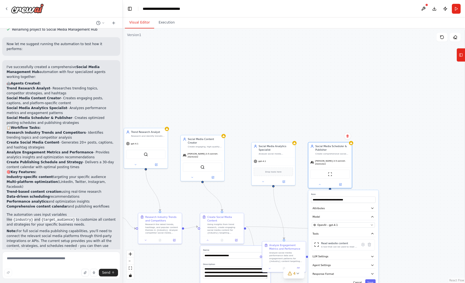
drag, startPoint x: 405, startPoint y: 230, endPoint x: 392, endPoint y: 175, distance: 55.9
click at [392, 175] on div ".deletable-edge-delete-btn { width: 20px; height: 20px; border: 0px solid #ffff…" at bounding box center [294, 155] width 342 height 255
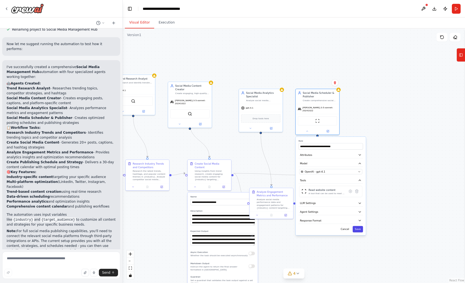
click at [359, 226] on button "Save" at bounding box center [358, 229] width 10 height 6
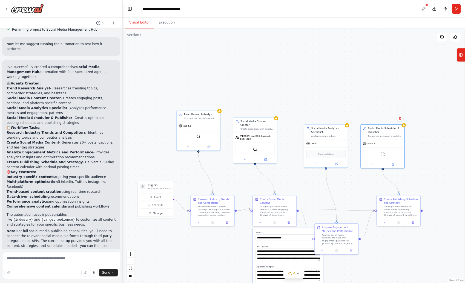
drag, startPoint x: 291, startPoint y: 148, endPoint x: 326, endPoint y: 183, distance: 49.8
click at [326, 183] on div ".deletable-edge-delete-btn { width: 20px; height: 20px; border: 0px solid #ffff…" at bounding box center [294, 155] width 342 height 255
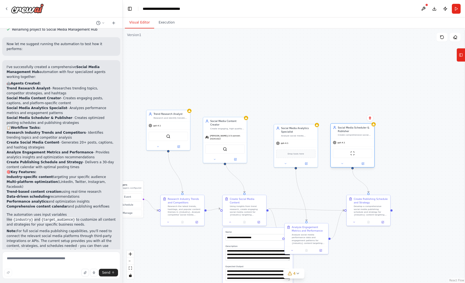
click at [346, 143] on div "gpt-4.1" at bounding box center [353, 143] width 44 height 8
click at [347, 165] on button at bounding box center [342, 164] width 20 height 4
click at [368, 205] on div "OpenAI - gpt-4.1" at bounding box center [364, 205] width 56 height 4
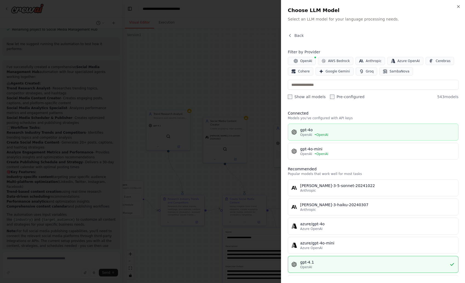
click at [350, 134] on div "OpenAI • OpenAI" at bounding box center [377, 135] width 155 height 4
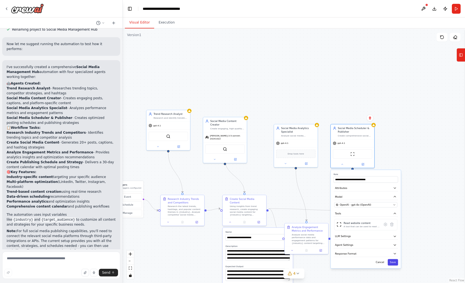
click at [394, 264] on button "Save" at bounding box center [393, 263] width 10 height 6
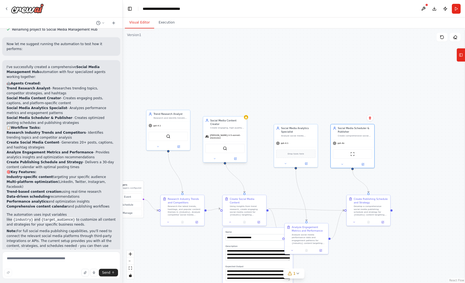
click at [232, 134] on span "claude-3-5-sonnet-20241022" at bounding box center [227, 137] width 35 height 6
click at [215, 157] on icon at bounding box center [214, 158] width 3 height 3
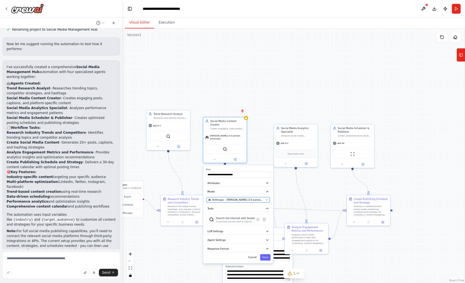
click at [241, 198] on span "Anthropic - claude-3-5-sonnet-20241022" at bounding box center [238, 200] width 52 height 4
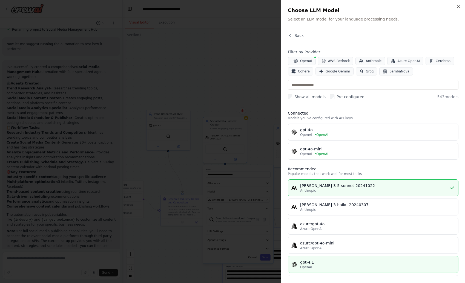
click at [320, 265] on div "OpenAI" at bounding box center [377, 267] width 155 height 4
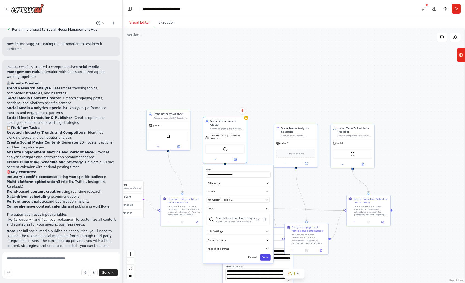
click at [267, 255] on button "Save" at bounding box center [265, 258] width 10 height 6
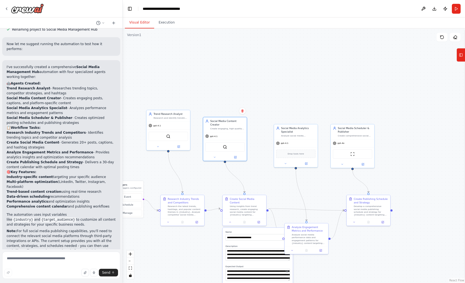
click at [267, 171] on div ".deletable-edge-delete-btn { width: 20px; height: 20px; border: 0px solid #ffff…" at bounding box center [294, 155] width 342 height 255
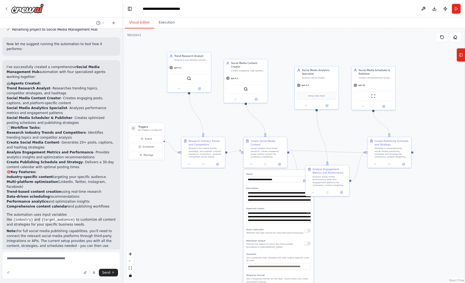
drag, startPoint x: 395, startPoint y: 249, endPoint x: 416, endPoint y: 191, distance: 61.7
click at [416, 191] on div ".deletable-edge-delete-btn { width: 20px; height: 20px; border: 0px solid #ffff…" at bounding box center [294, 155] width 342 height 255
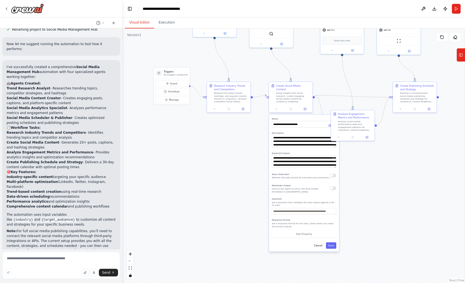
drag, startPoint x: 366, startPoint y: 228, endPoint x: 391, endPoint y: 173, distance: 60.9
click at [391, 173] on div ".deletable-edge-delete-btn { width: 20px; height: 20px; border: 0px solid #ffff…" at bounding box center [294, 155] width 342 height 255
click at [332, 243] on button "Save" at bounding box center [331, 246] width 10 height 6
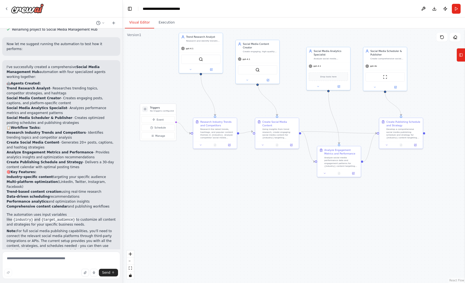
drag, startPoint x: 369, startPoint y: 188, endPoint x: 356, endPoint y: 225, distance: 38.5
click at [356, 225] on div ".deletable-edge-delete-btn { width: 20px; height: 20px; border: 0px solid #ffff…" at bounding box center [294, 155] width 342 height 255
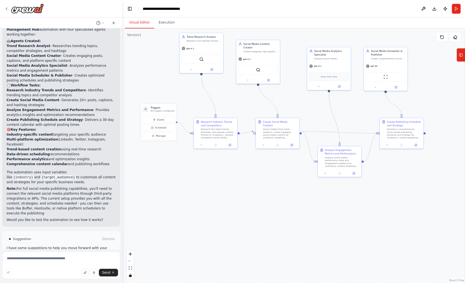
scroll to position [708, 0]
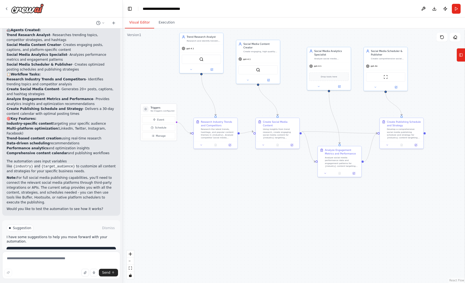
click at [68, 249] on span "Run Automation" at bounding box center [63, 251] width 27 height 4
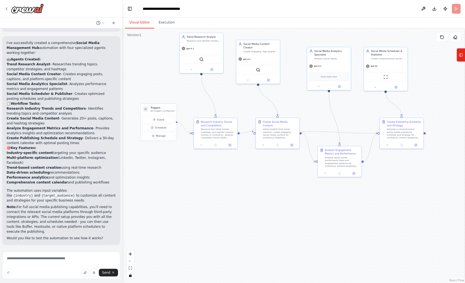
scroll to position [664, 0]
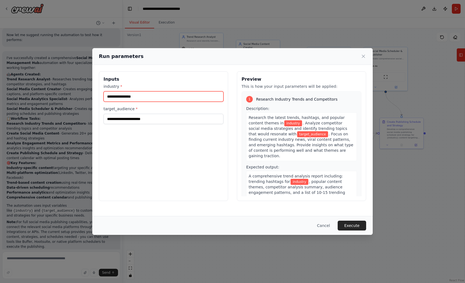
click at [164, 100] on input "industry *" at bounding box center [164, 96] width 120 height 10
type input "**********"
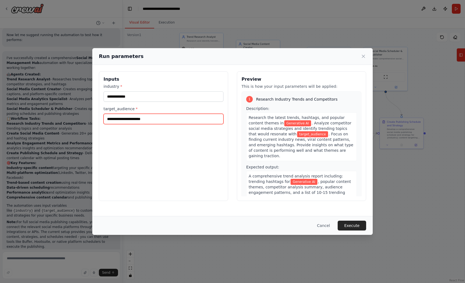
click at [162, 116] on input "target_audience *" at bounding box center [164, 119] width 120 height 10
click at [140, 119] on input "target_audience *" at bounding box center [164, 119] width 120 height 10
paste input "**********"
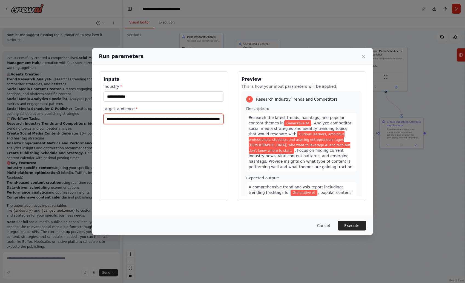
type input "**********"
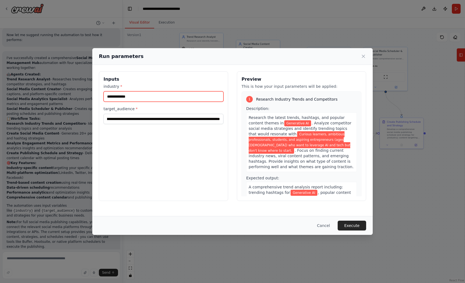
click at [171, 97] on input "**********" at bounding box center [164, 96] width 120 height 10
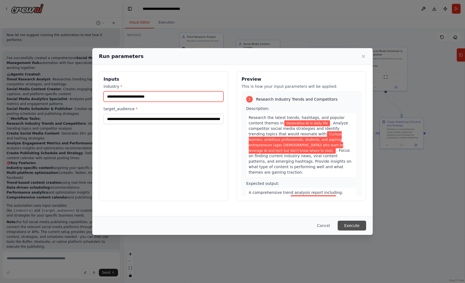
type input "**********"
click at [356, 224] on button "Execute" at bounding box center [352, 226] width 28 height 10
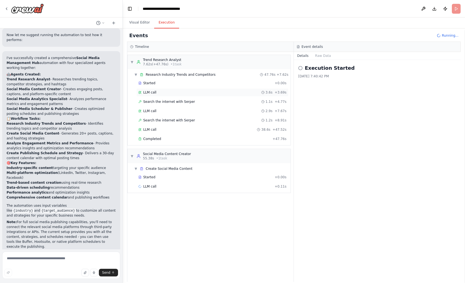
click at [177, 91] on div "LLM call 3.6s + 3.69s" at bounding box center [212, 92] width 148 height 4
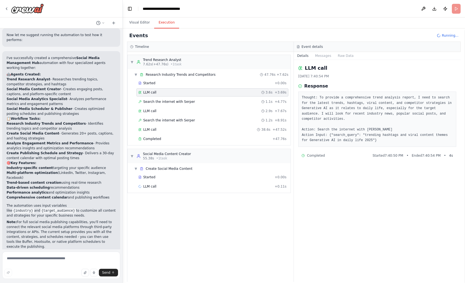
click at [176, 91] on div "LLM call 3.6s + 3.69s" at bounding box center [212, 92] width 148 height 4
click at [175, 100] on span "Search the internet with Serper" at bounding box center [169, 102] width 52 height 4
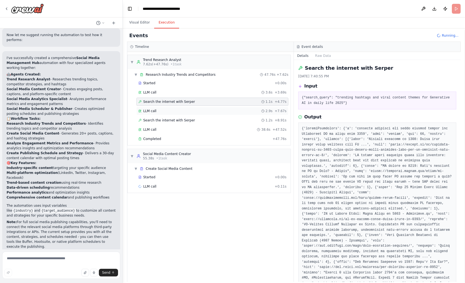
click at [176, 110] on div "LLM call 2.9s + 7.67s" at bounding box center [212, 111] width 148 height 4
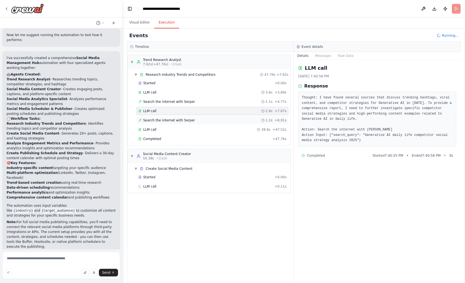
click at [174, 120] on span "Search the internet with Serper" at bounding box center [169, 120] width 52 height 4
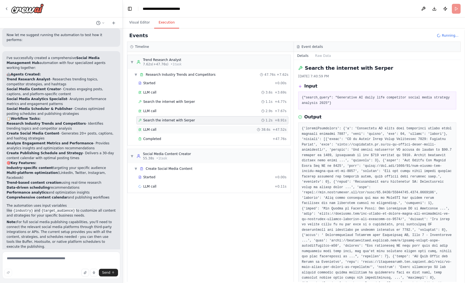
click at [176, 128] on div "LLM call 38.6s + 47.52s" at bounding box center [212, 130] width 148 height 4
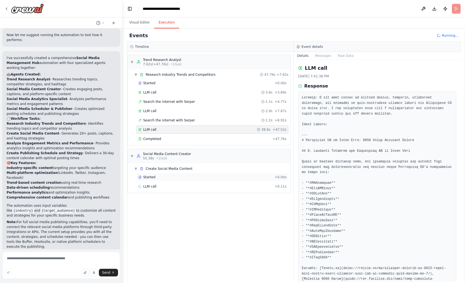
click at [188, 178] on div "Started" at bounding box center [205, 177] width 134 height 4
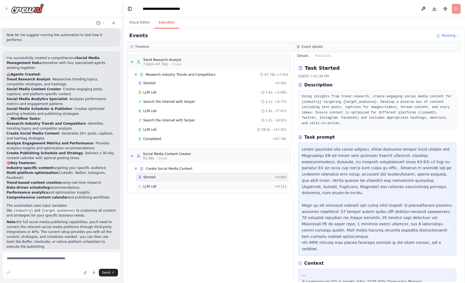
click at [189, 183] on div "LLM call + 0.11s" at bounding box center [212, 187] width 152 height 8
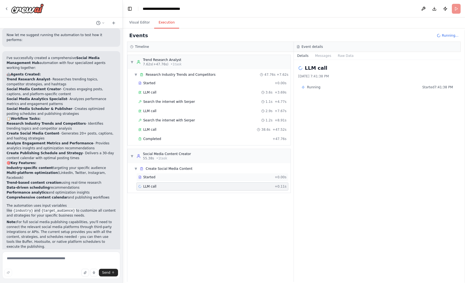
click at [190, 178] on div "Started" at bounding box center [205, 177] width 134 height 4
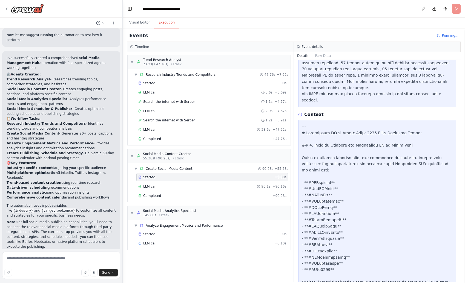
scroll to position [182, 0]
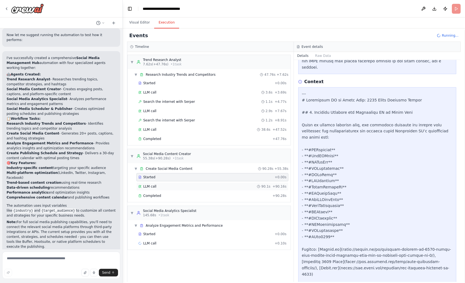
click at [216, 190] on div "LLM call 90.1s + 90.16s" at bounding box center [212, 187] width 152 height 8
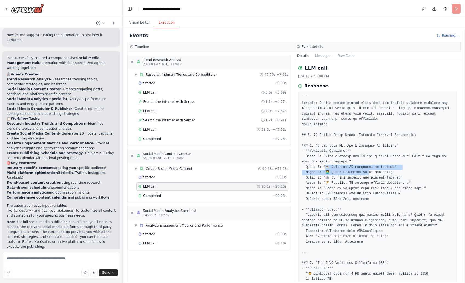
drag, startPoint x: 326, startPoint y: 166, endPoint x: 369, endPoint y: 175, distance: 43.6
drag, startPoint x: 370, startPoint y: 184, endPoint x: 393, endPoint y: 185, distance: 23.0
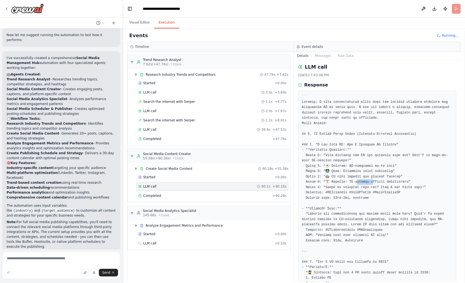
drag, startPoint x: 352, startPoint y: 172, endPoint x: 391, endPoint y: 176, distance: 38.3
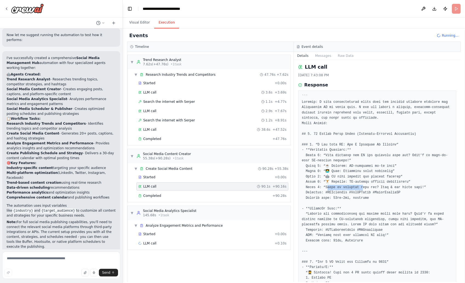
drag, startPoint x: 358, startPoint y: 186, endPoint x: 328, endPoint y: 186, distance: 29.8
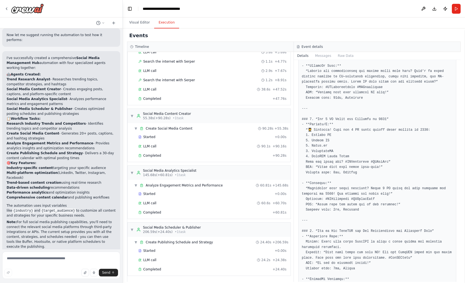
scroll to position [39, 0]
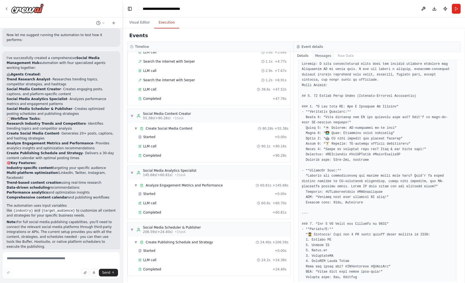
click at [320, 52] on button "Messages" at bounding box center [323, 56] width 23 height 8
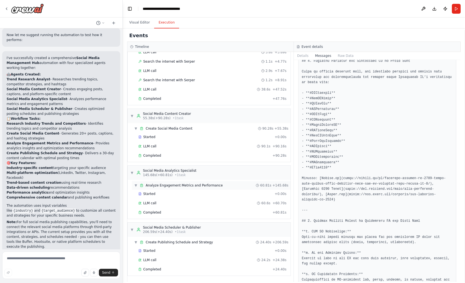
scroll to position [432, 0]
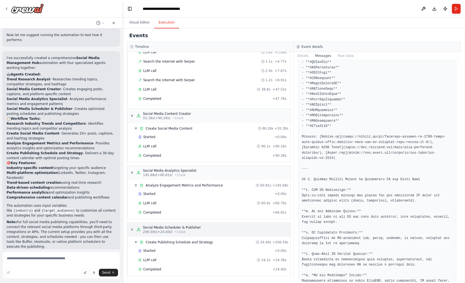
click at [176, 227] on div "Social Media Scheduler & Publisher" at bounding box center [172, 228] width 58 height 4
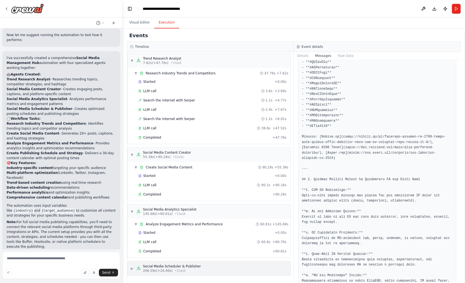
click at [171, 269] on span "206.59s (+24.40s)" at bounding box center [158, 271] width 30 height 4
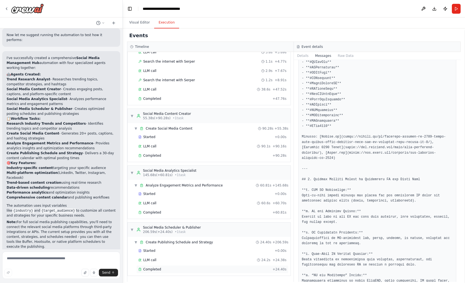
click at [172, 272] on div "Completed" at bounding box center [204, 270] width 132 height 4
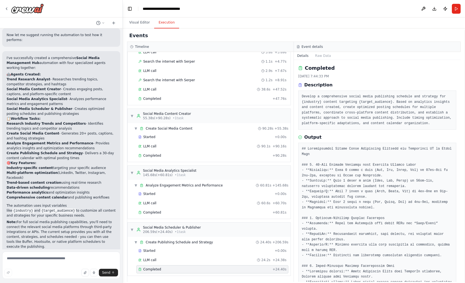
click at [301, 56] on button "Details" at bounding box center [303, 56] width 18 height 8
click at [327, 58] on button "Raw Data" at bounding box center [323, 56] width 22 height 8
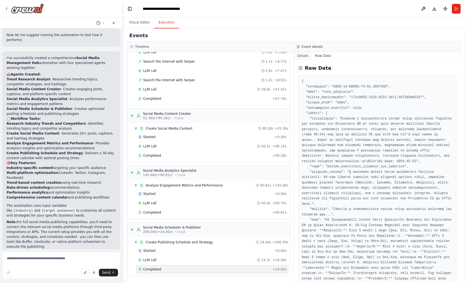
click at [305, 57] on button "Details" at bounding box center [303, 56] width 18 height 8
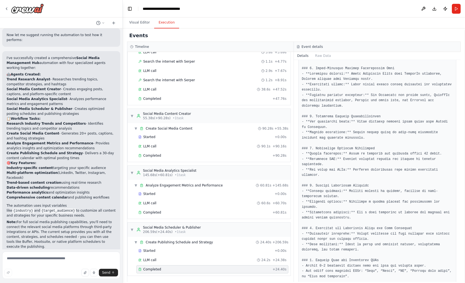
scroll to position [261, 0]
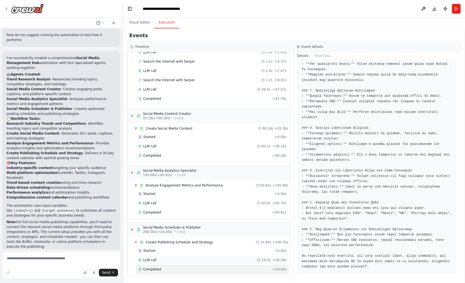
click at [237, 262] on div "LLM call 24.2s + 24.38s" at bounding box center [212, 260] width 148 height 4
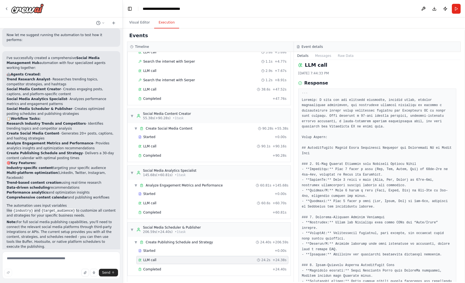
scroll to position [3, 0]
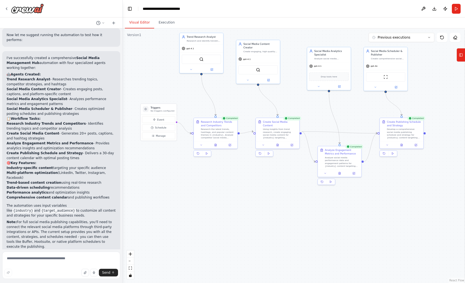
click at [140, 24] on button "Visual Editor" at bounding box center [139, 23] width 29 height 12
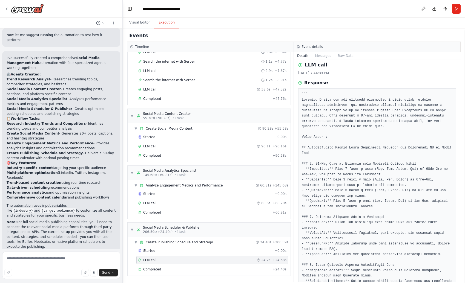
click at [164, 23] on button "Execution" at bounding box center [166, 23] width 25 height 12
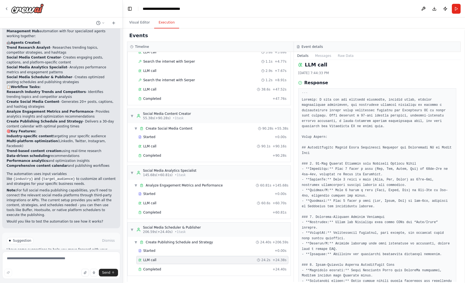
scroll to position [708, 0]
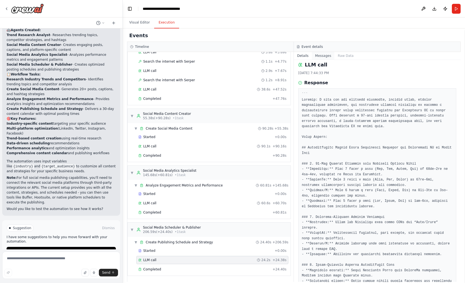
click at [325, 58] on button "Messages" at bounding box center [323, 56] width 23 height 8
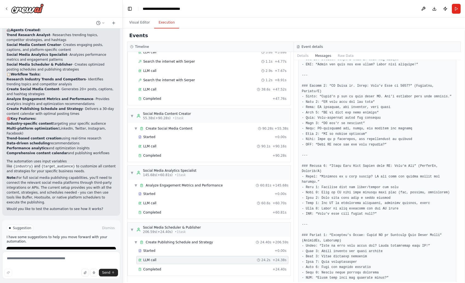
scroll to position [3748, 0]
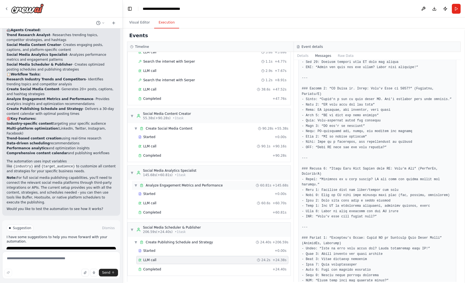
click at [192, 187] on span "Analyze Engagement Metrics and Performance" at bounding box center [184, 185] width 77 height 4
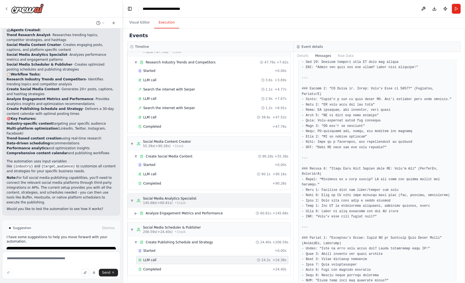
click at [190, 206] on div "▼ Social Media Analytics Specialist 145.68s (+60.81s) • 1 task" at bounding box center [209, 201] width 163 height 14
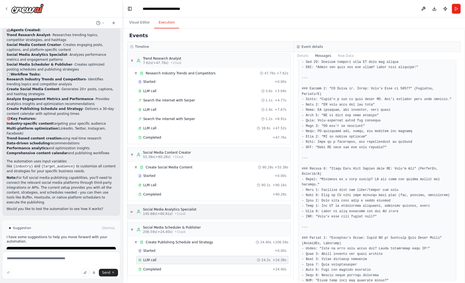
scroll to position [1, 0]
click at [182, 211] on div "Social Media Analytics Specialist" at bounding box center [169, 210] width 53 height 4
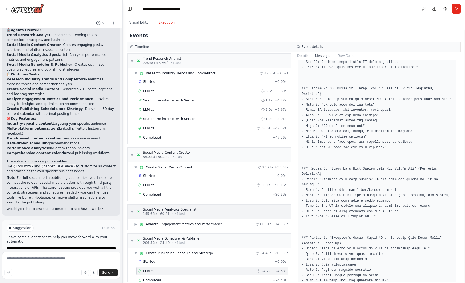
scroll to position [12, 0]
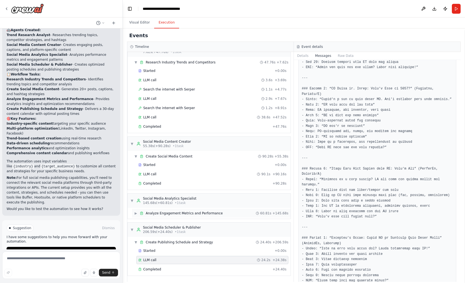
click at [182, 213] on span "Analyze Engagement Metrics and Performance" at bounding box center [184, 213] width 77 height 4
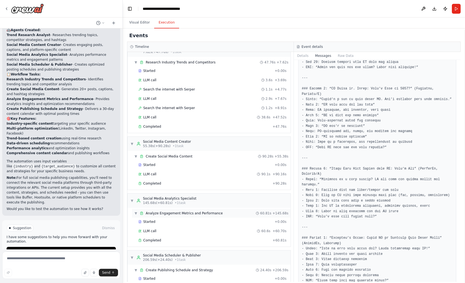
scroll to position [40, 0]
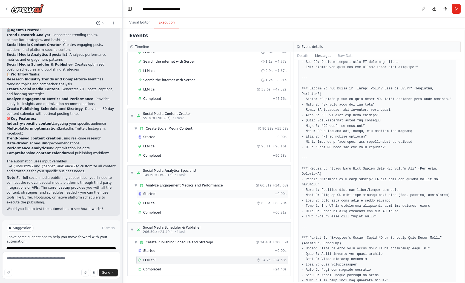
click at [173, 197] on div "Started + 0.00s" at bounding box center [212, 194] width 152 height 8
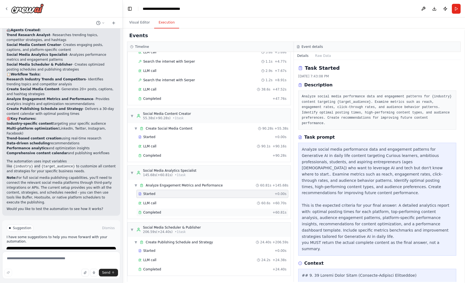
click at [173, 211] on div "Completed" at bounding box center [204, 213] width 132 height 4
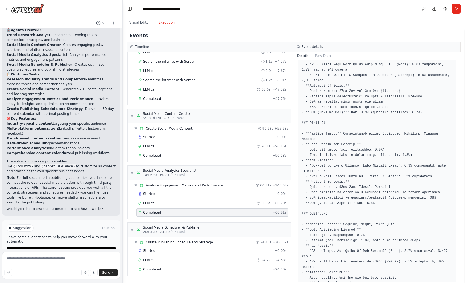
scroll to position [187, 0]
click at [178, 171] on div "Social Media Analytics Specialist" at bounding box center [169, 171] width 53 height 4
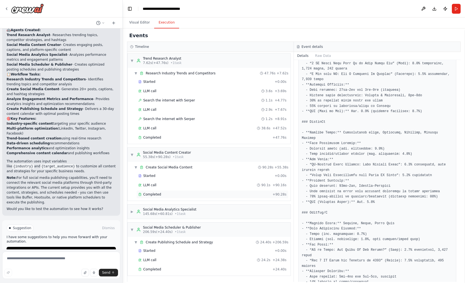
click at [176, 196] on div "Completed" at bounding box center [204, 195] width 132 height 4
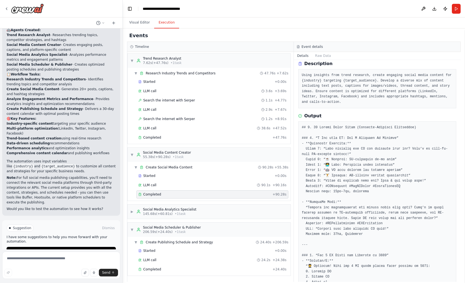
scroll to position [0, 0]
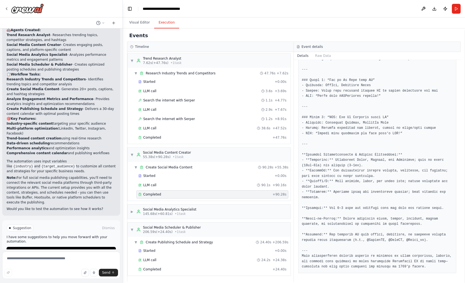
scroll to position [2290, 0]
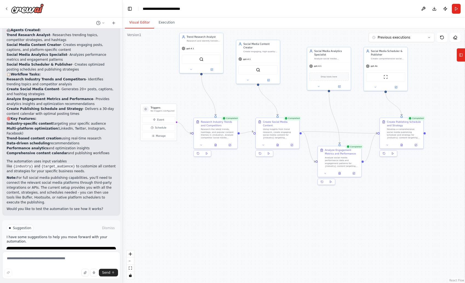
click at [140, 24] on button "Visual Editor" at bounding box center [139, 23] width 29 height 12
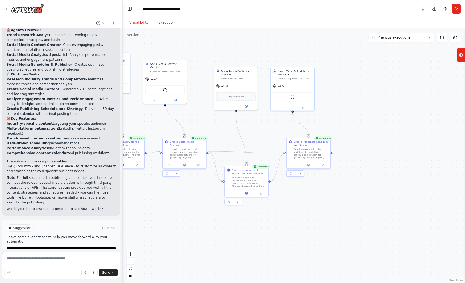
drag, startPoint x: 357, startPoint y: 120, endPoint x: 320, endPoint y: 137, distance: 40.4
click at [264, 140] on div ".deletable-edge-delete-btn { width: 20px; height: 20px; border: 0px solid #ffff…" at bounding box center [294, 155] width 342 height 255
click at [326, 139] on div "Completed" at bounding box center [323, 138] width 18 height 4
click at [316, 150] on div "Develop a comprehensive social media publishing schedule and strategy for {indu…" at bounding box center [311, 152] width 34 height 11
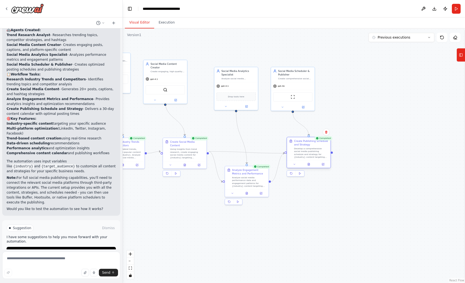
click at [316, 150] on div "Develop a comprehensive social media publishing schedule and strategy for {indu…" at bounding box center [311, 152] width 34 height 11
click at [309, 166] on icon at bounding box center [308, 164] width 3 height 3
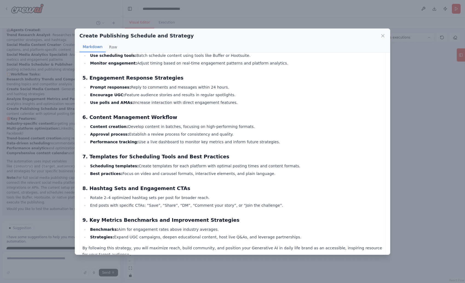
scroll to position [0, 0]
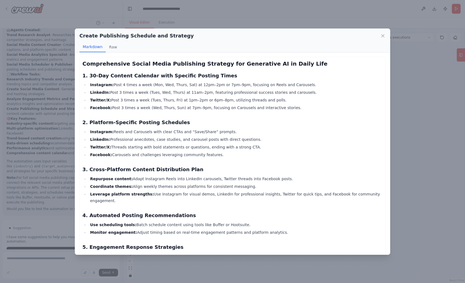
click at [414, 141] on div "Create Publishing Schedule and Strategy Markdown Raw Comprehensive Social Media…" at bounding box center [232, 141] width 465 height 283
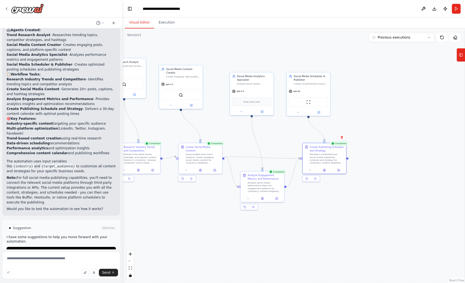
drag, startPoint x: 373, startPoint y: 149, endPoint x: 404, endPoint y: 160, distance: 32.7
click at [404, 160] on div ".deletable-edge-delete-btn { width: 20px; height: 20px; border: 0px solid #ffff…" at bounding box center [294, 155] width 342 height 255
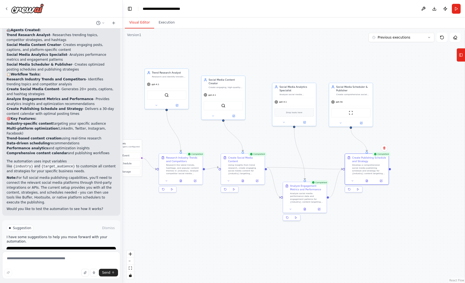
drag, startPoint x: 294, startPoint y: 138, endPoint x: 321, endPoint y: 143, distance: 27.6
click at [321, 143] on div ".deletable-edge-delete-btn { width: 20px; height: 20px; border: 0px solid #ffff…" at bounding box center [294, 155] width 342 height 255
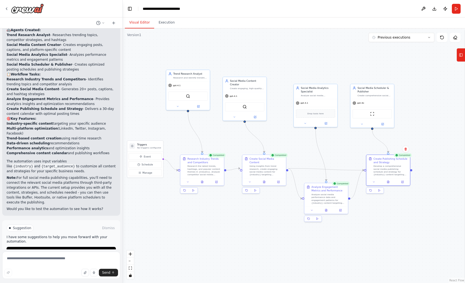
drag, startPoint x: 265, startPoint y: 142, endPoint x: 287, endPoint y: 143, distance: 21.9
click at [288, 142] on div ".deletable-edge-delete-btn { width: 20px; height: 20px; border: 0px solid #ffff…" at bounding box center [294, 155] width 342 height 255
click at [267, 179] on icon at bounding box center [266, 180] width 2 height 2
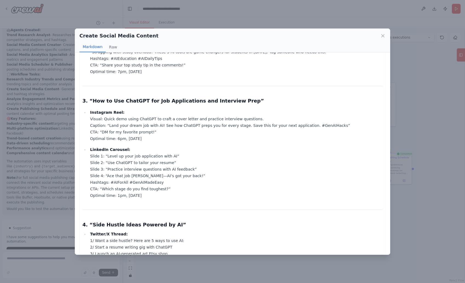
scroll to position [256, 0]
click at [429, 197] on div "Create Social Media Content Markdown Raw 1. 20 Social Media Posts (Platform-Spe…" at bounding box center [232, 141] width 465 height 283
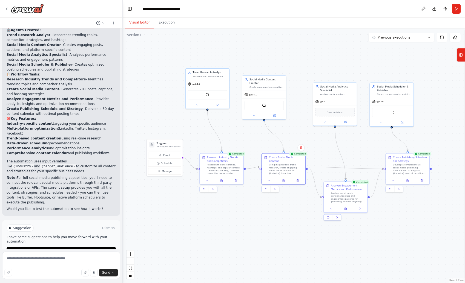
drag, startPoint x: 279, startPoint y: 228, endPoint x: 287, endPoint y: 228, distance: 8.5
click at [287, 228] on div ".deletable-edge-delete-btn { width: 20px; height: 20px; border: 0px solid #ffff…" at bounding box center [294, 155] width 342 height 255
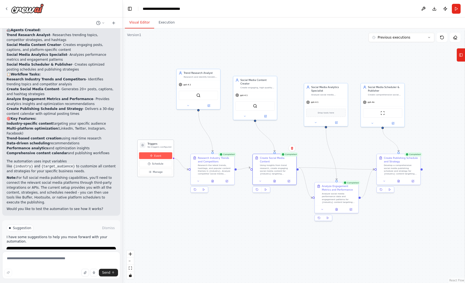
click at [157, 156] on span "Event" at bounding box center [157, 156] width 7 height 4
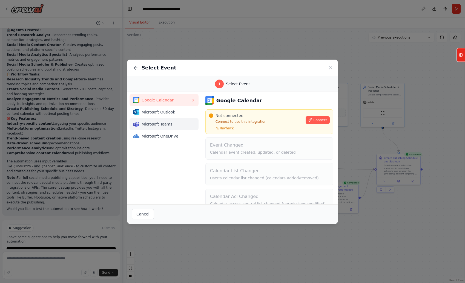
click at [183, 122] on span "Microsoft Teams" at bounding box center [166, 124] width 49 height 5
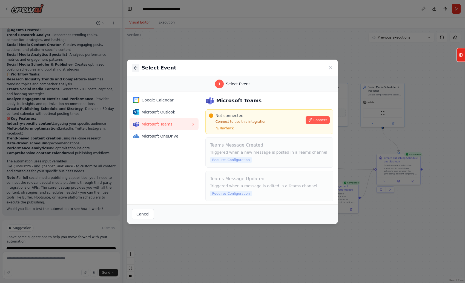
click at [134, 68] on icon at bounding box center [135, 68] width 3 height 0
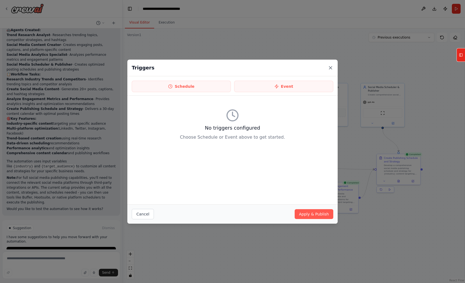
click at [332, 69] on icon at bounding box center [330, 67] width 5 height 5
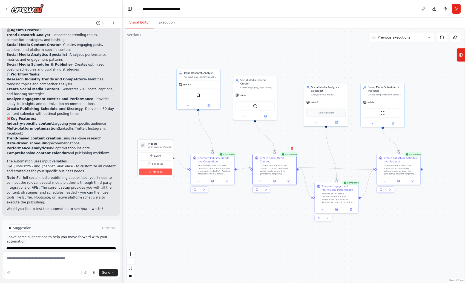
click at [162, 171] on button "Manage" at bounding box center [155, 172] width 33 height 7
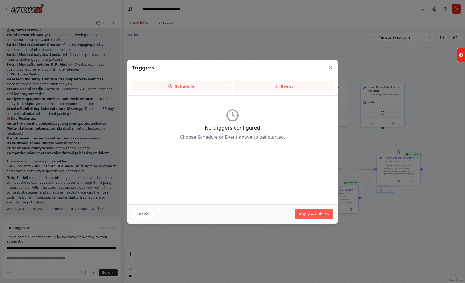
click at [329, 68] on icon at bounding box center [330, 67] width 5 height 5
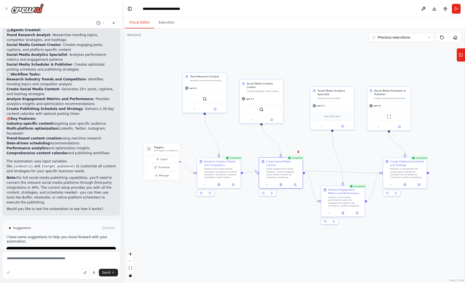
drag, startPoint x: 182, startPoint y: 128, endPoint x: 188, endPoint y: 131, distance: 7.2
click at [188, 131] on div ".deletable-edge-delete-btn { width: 20px; height: 20px; border: 0px solid #ffff…" at bounding box center [294, 155] width 342 height 255
click at [426, 10] on button at bounding box center [423, 9] width 9 height 10
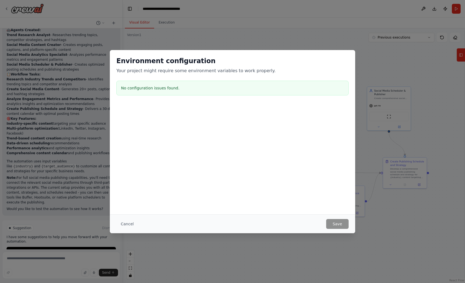
click at [398, 137] on div "Environment configuration Your project might require some environment variables…" at bounding box center [232, 141] width 465 height 283
click at [128, 224] on button "Cancel" at bounding box center [127, 224] width 22 height 10
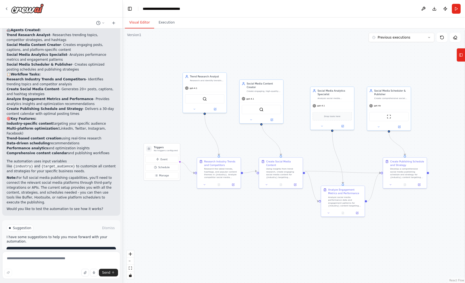
click at [84, 247] on button "Improve automation" at bounding box center [61, 251] width 109 height 9
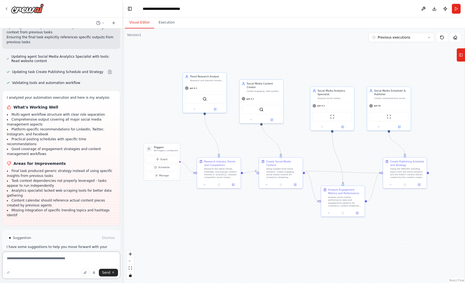
scroll to position [992, 0]
